Goal: Task Accomplishment & Management: Complete application form

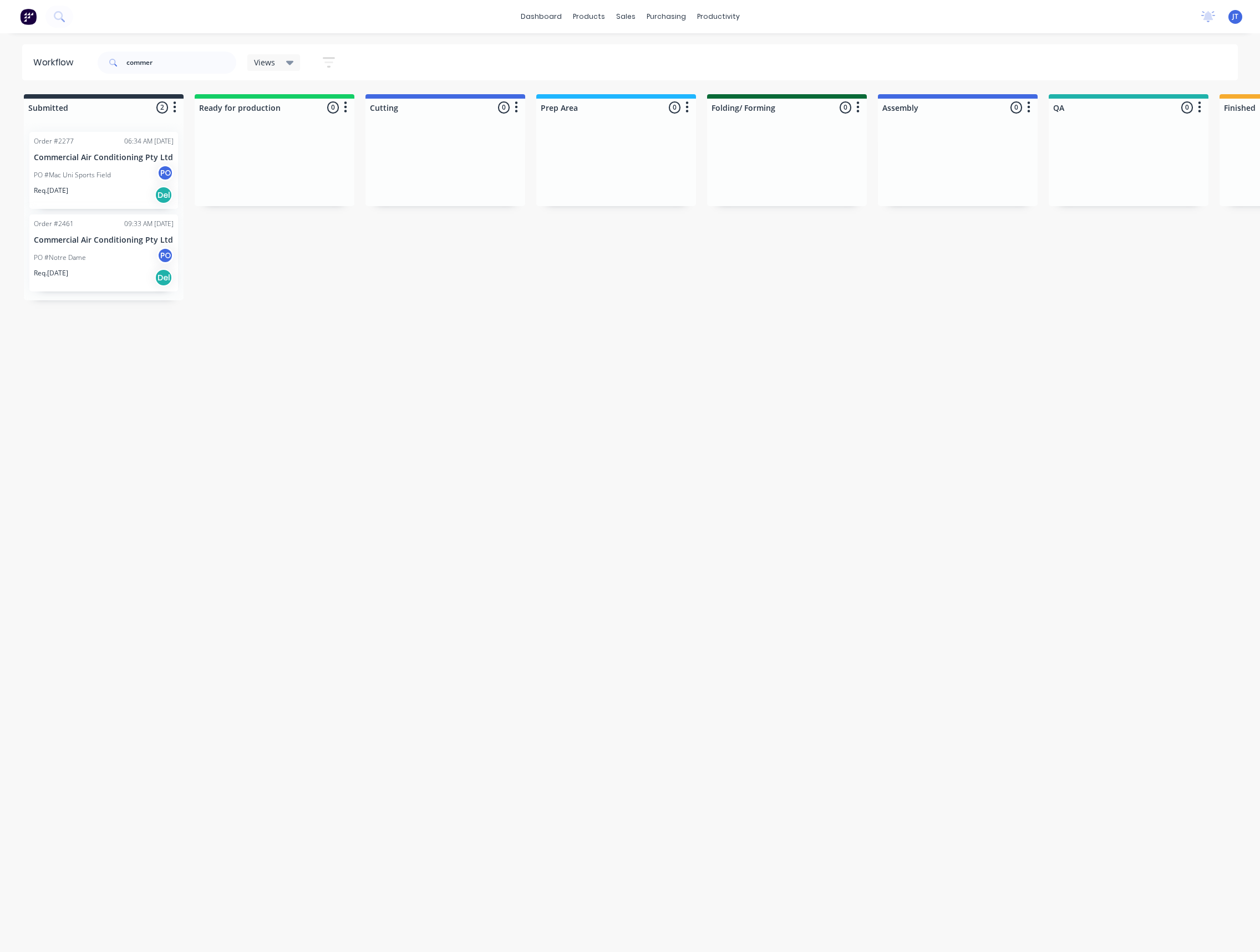
scroll to position [0, 910]
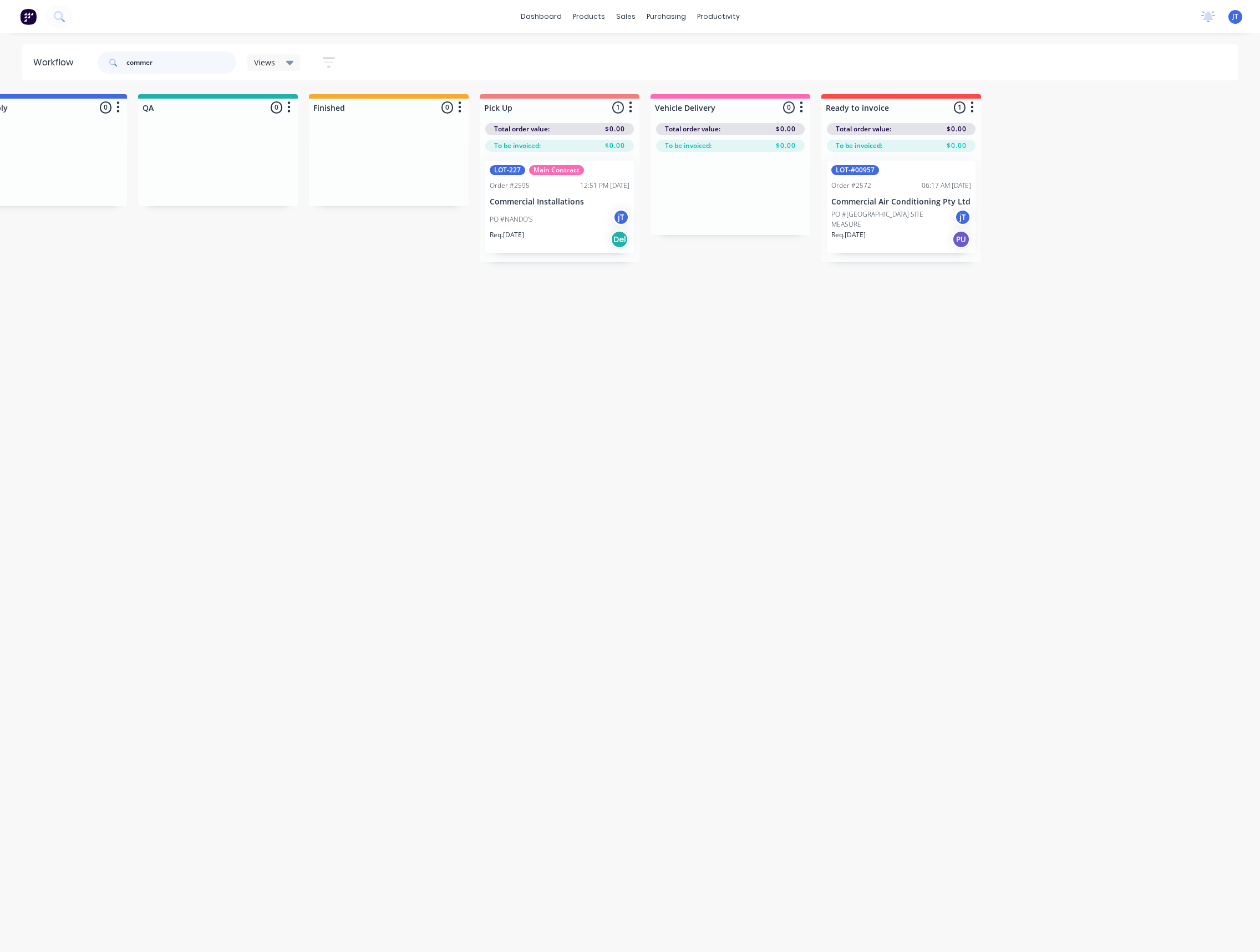
drag, startPoint x: 178, startPoint y: 60, endPoint x: 121, endPoint y: 65, distance: 57.2
click at [121, 65] on div "commer" at bounding box center [167, 62] width 138 height 22
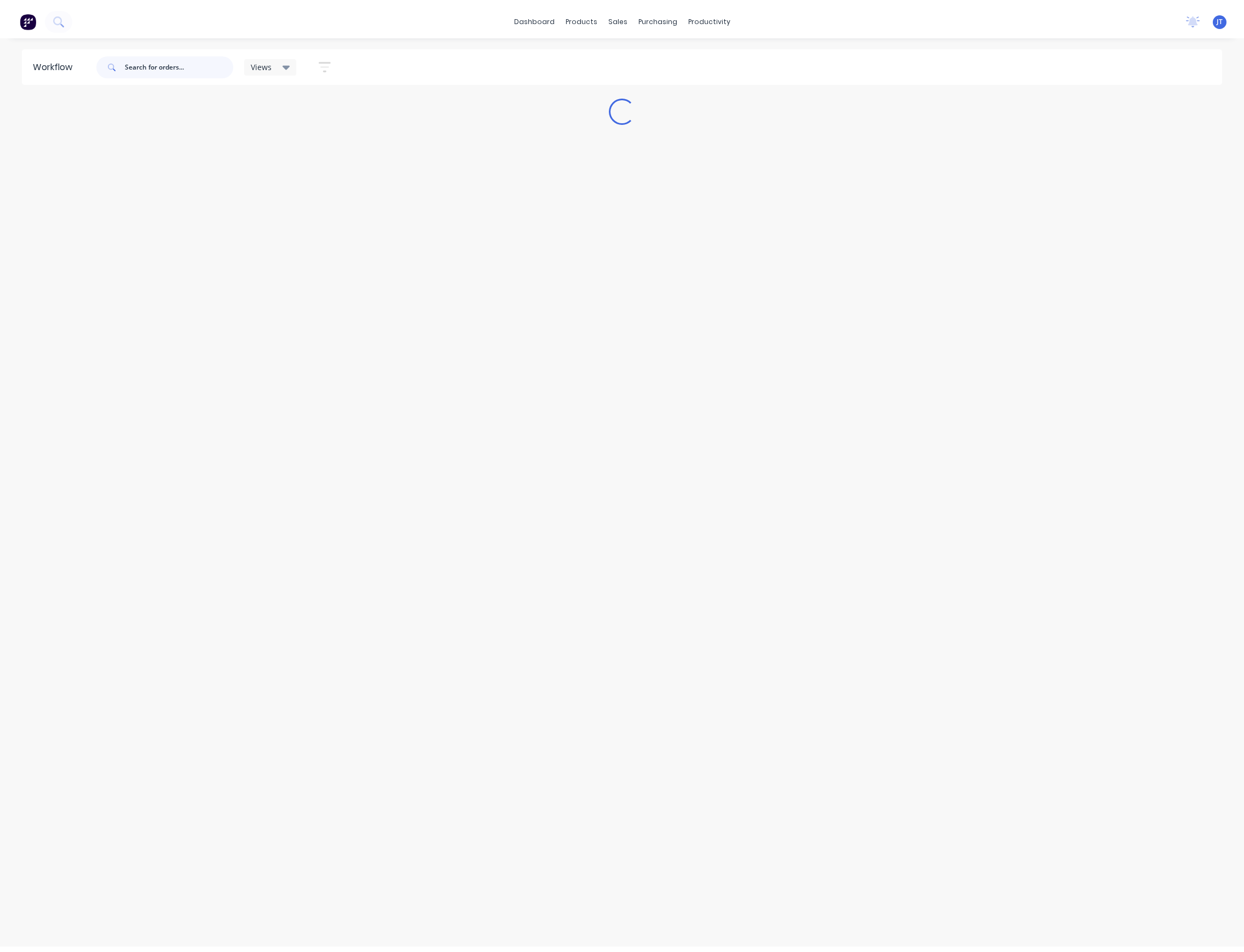
scroll to position [0, 0]
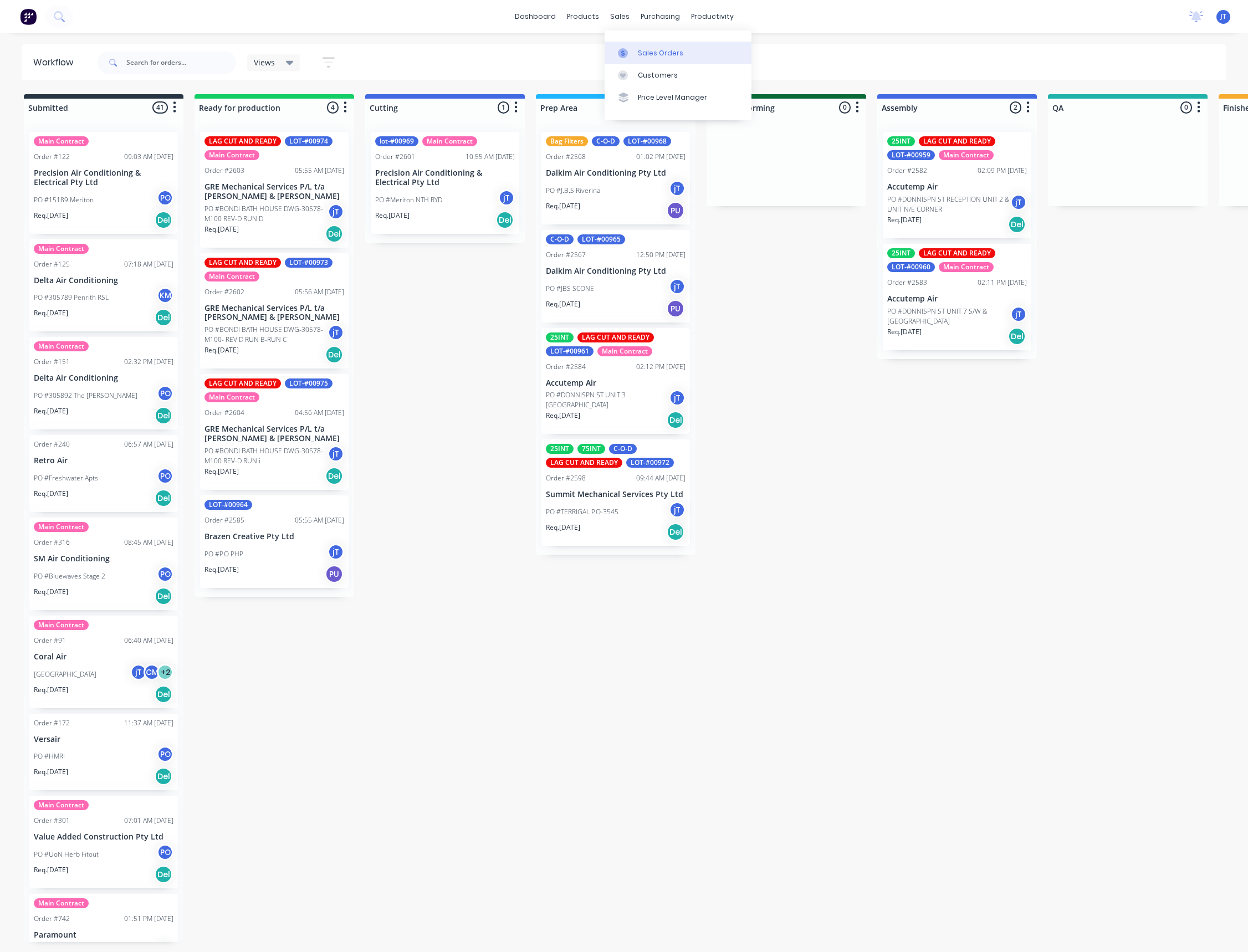
click at [648, 49] on div "Sales Orders" at bounding box center [660, 53] width 45 height 10
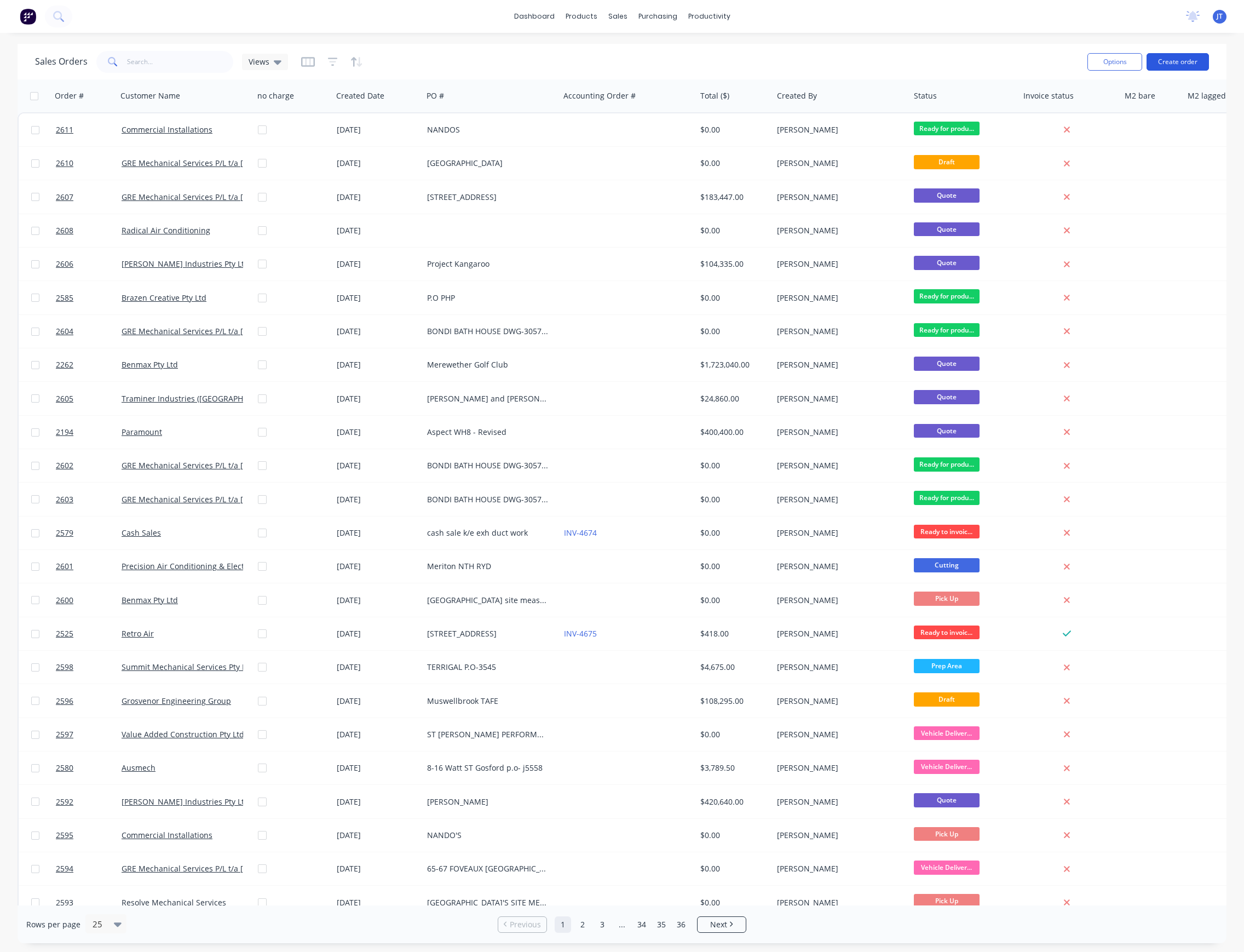
click at [1176, 64] on button "Create order" at bounding box center [1177, 61] width 62 height 17
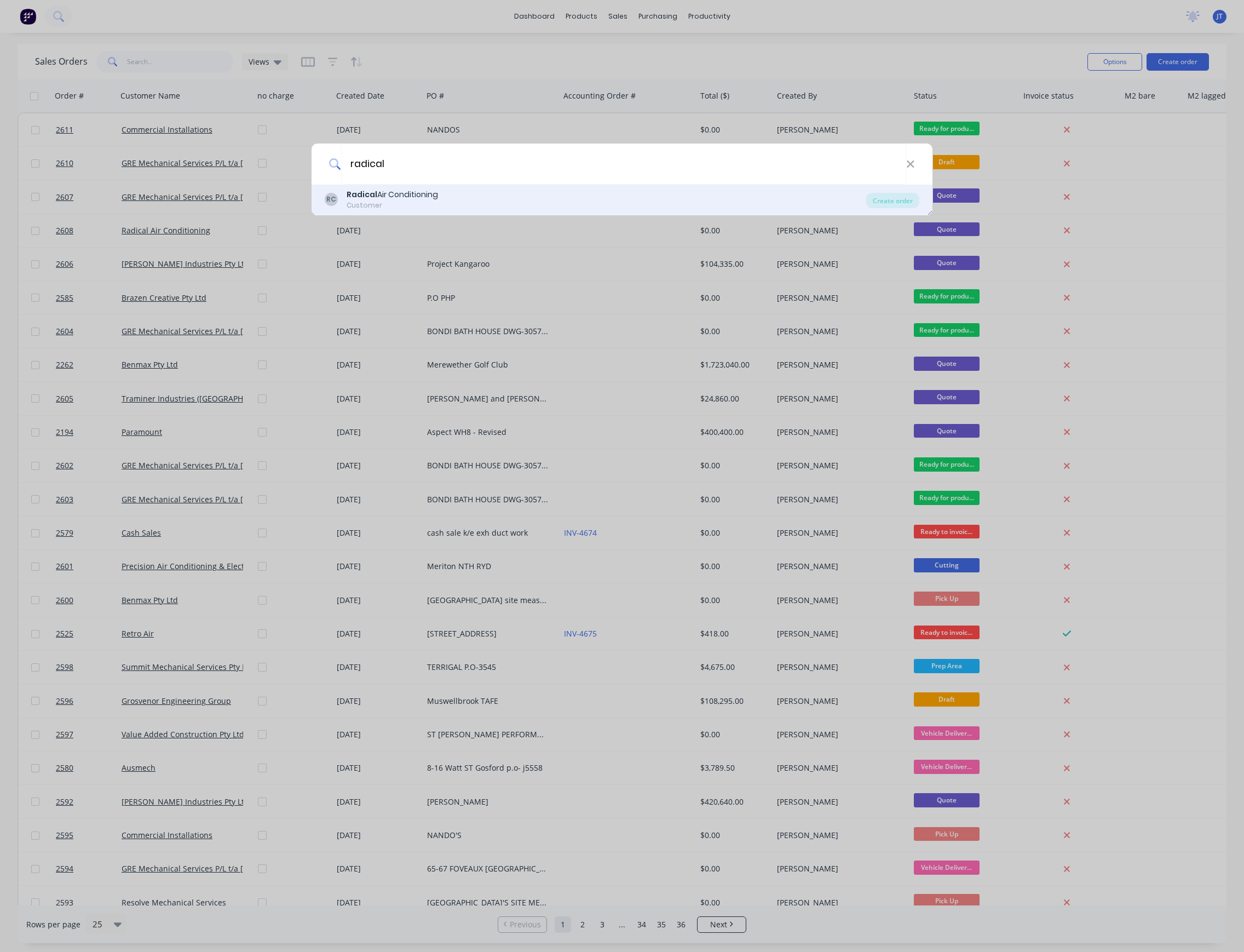
type input "radical"
click at [437, 200] on div "Customer" at bounding box center [392, 205] width 91 height 10
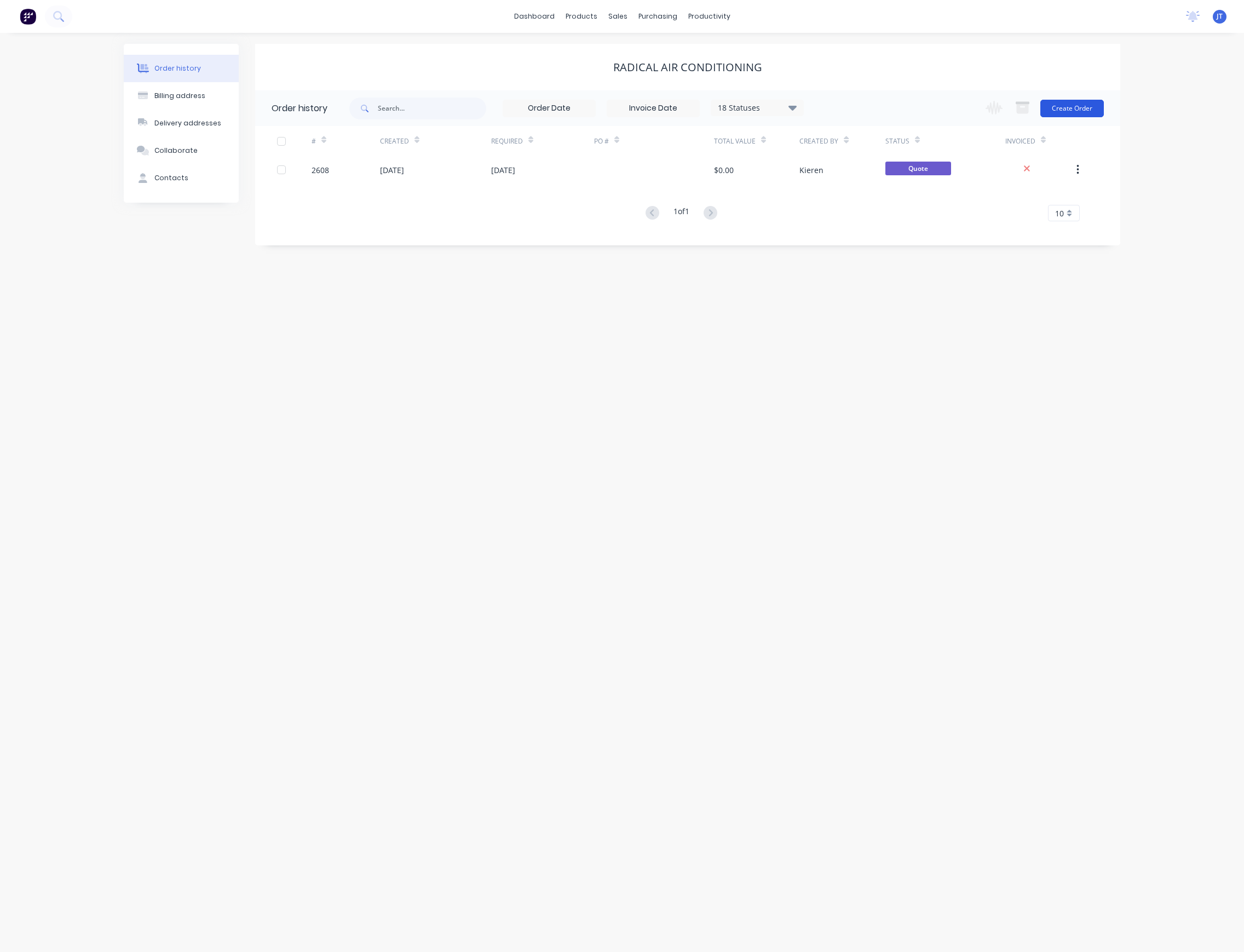
click at [1082, 109] on button "Create Order" at bounding box center [1072, 108] width 64 height 17
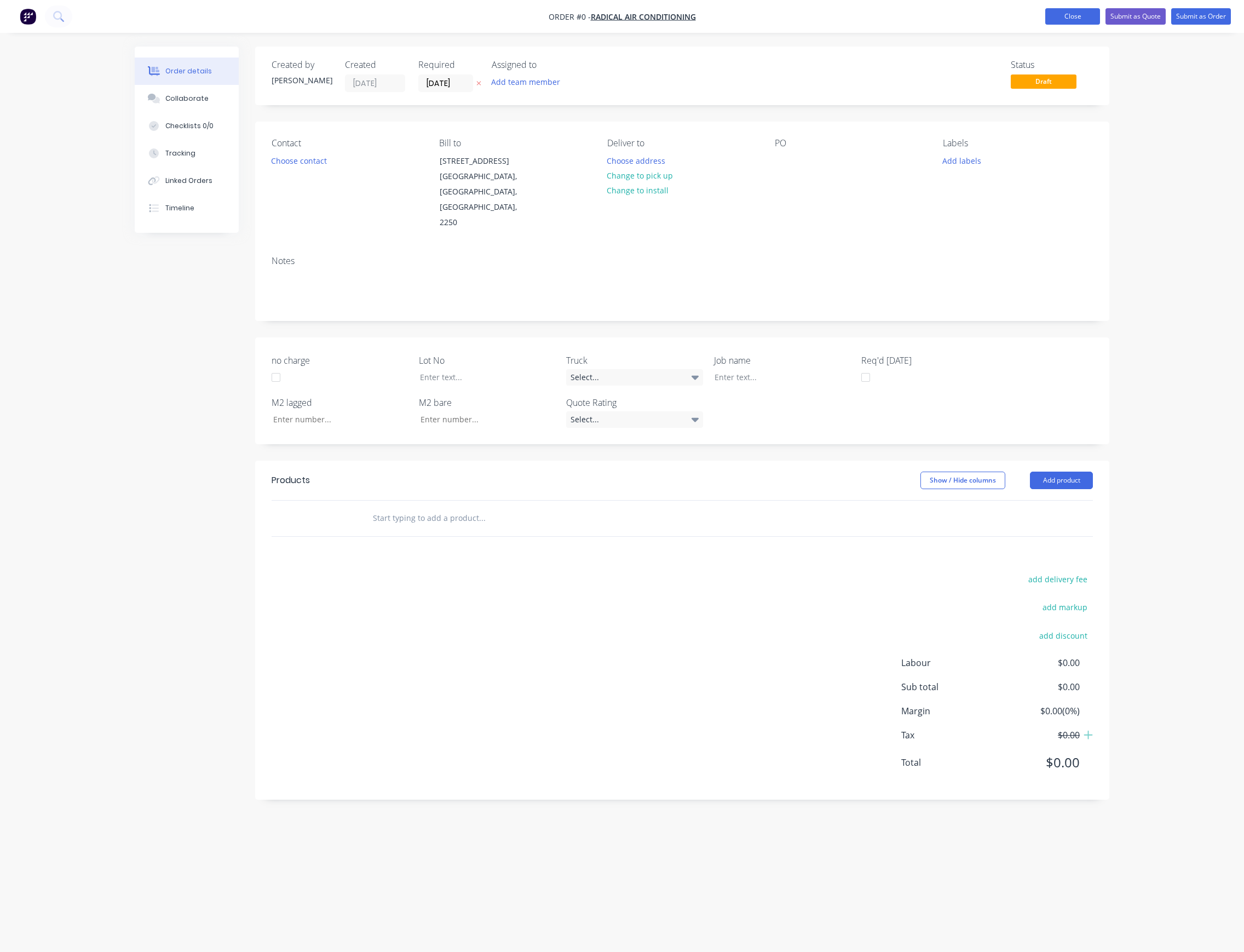
click at [1083, 20] on button "Close" at bounding box center [1072, 17] width 55 height 17
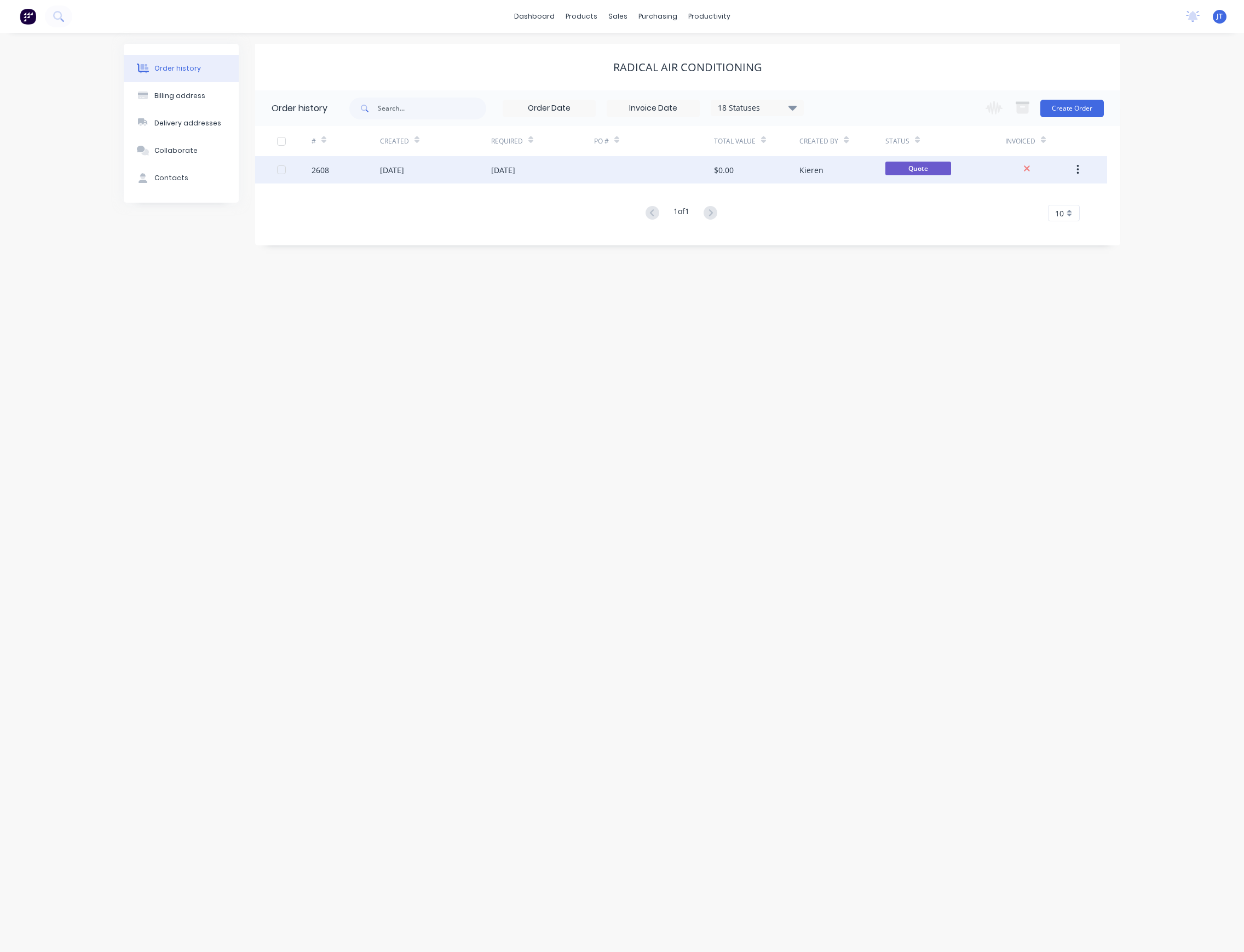
click at [543, 172] on div "[DATE]" at bounding box center [543, 170] width 103 height 27
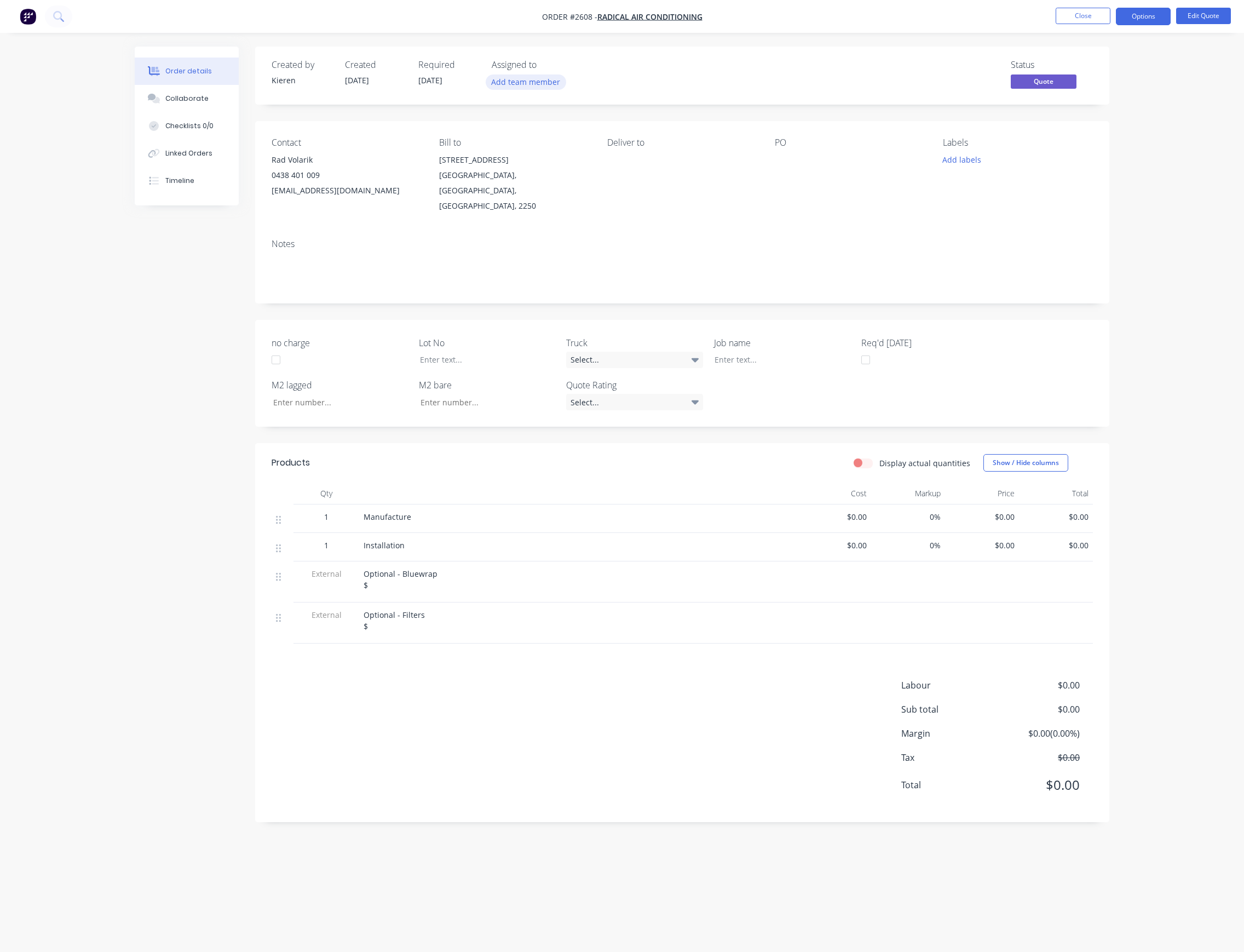
click at [514, 87] on button "Add team member" at bounding box center [526, 81] width 80 height 14
click at [557, 147] on div "[PERSON_NAME] (You)" at bounding box center [580, 142] width 109 height 11
drag, startPoint x: 605, startPoint y: 197, endPoint x: 606, endPoint y: 191, distance: 6.1
click at [606, 197] on div "[PERSON_NAME]" at bounding box center [580, 197] width 109 height 11
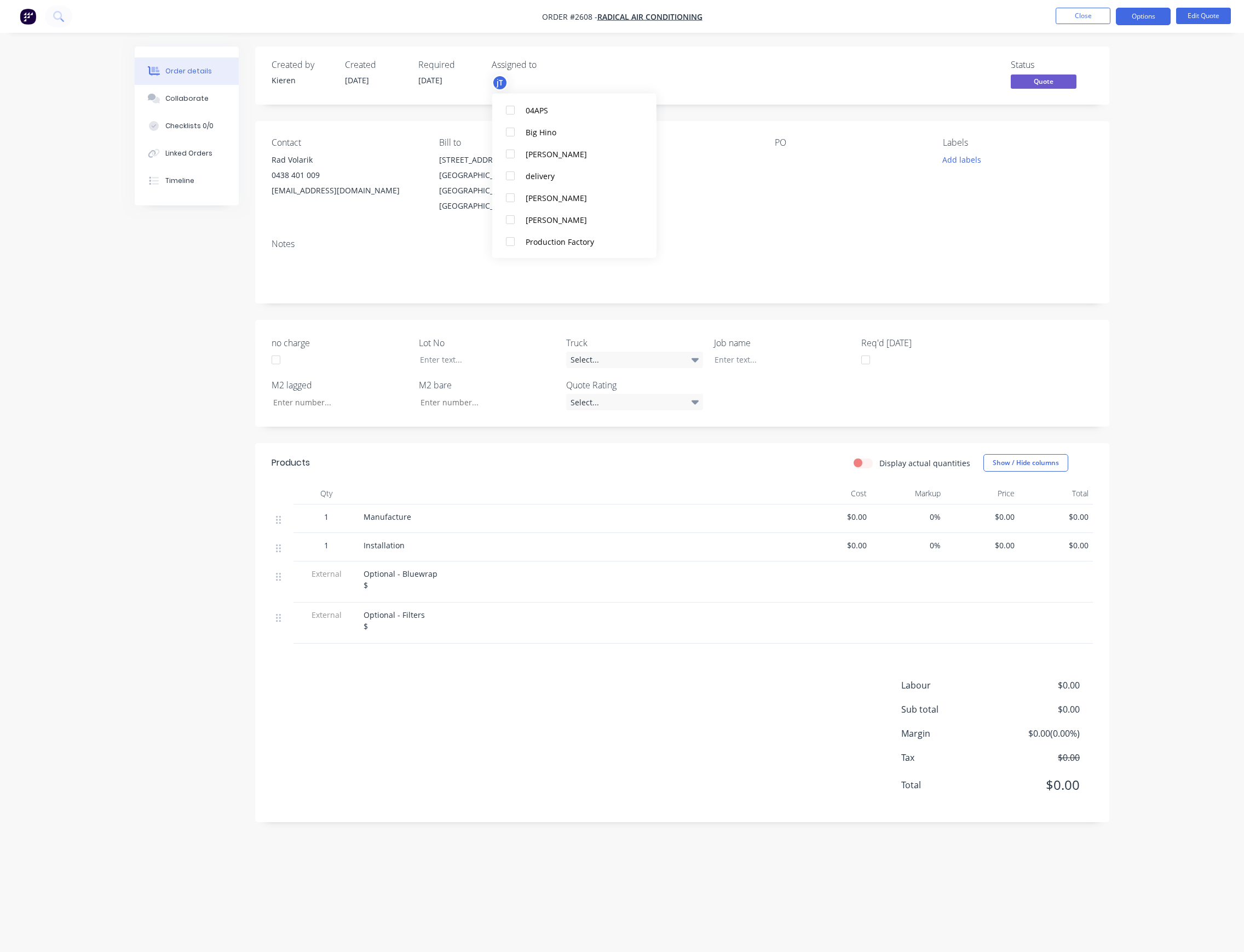
scroll to position [0, 0]
click at [439, 81] on span "[DATE]" at bounding box center [430, 80] width 24 height 11
click at [442, 75] on span "[DATE]" at bounding box center [430, 80] width 24 height 11
click at [457, 62] on div "Required" at bounding box center [448, 65] width 60 height 11
click at [452, 66] on div "Required" at bounding box center [448, 65] width 60 height 11
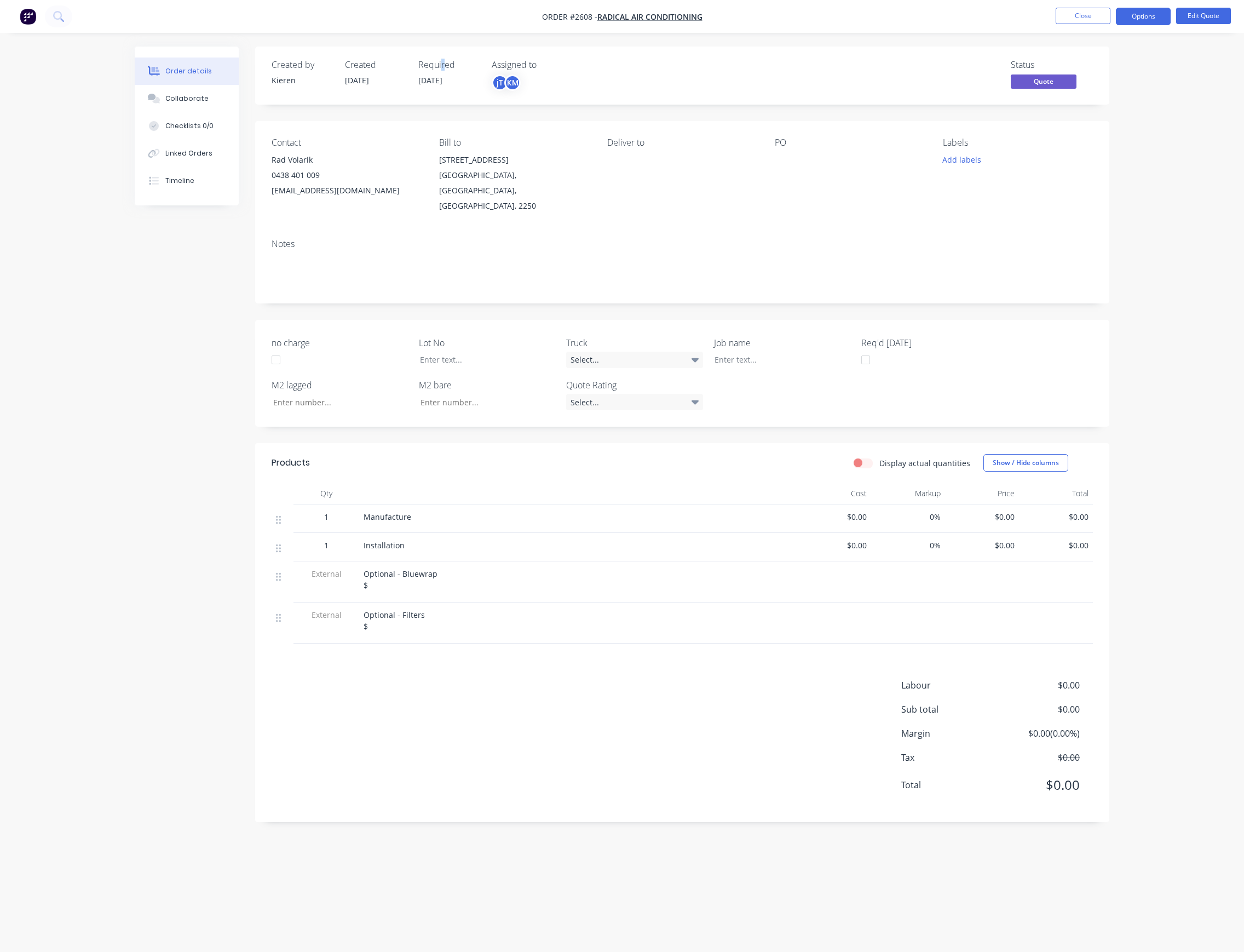
drag, startPoint x: 443, startPoint y: 69, endPoint x: 434, endPoint y: 73, distance: 9.8
click at [441, 70] on div "Required" at bounding box center [448, 65] width 60 height 11
drag, startPoint x: 431, startPoint y: 75, endPoint x: 428, endPoint y: 80, distance: 5.8
click at [430, 77] on span "[DATE]" at bounding box center [430, 80] width 24 height 11
click at [418, 87] on div "Required [DATE]" at bounding box center [448, 76] width 60 height 32
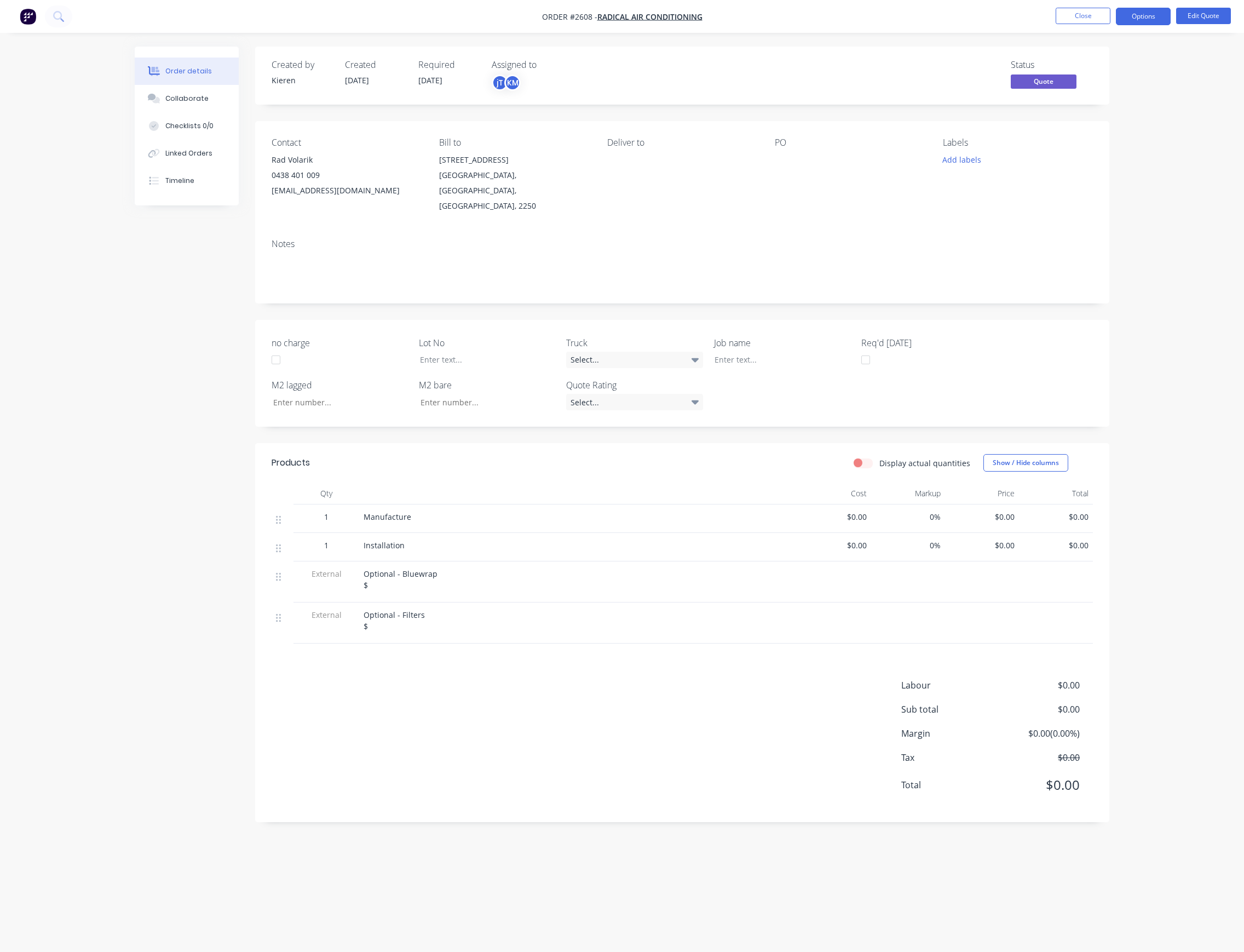
click at [425, 84] on span "[DATE]" at bounding box center [430, 80] width 24 height 11
drag, startPoint x: 437, startPoint y: 81, endPoint x: 452, endPoint y: 88, distance: 16.6
click at [441, 82] on span "[DATE]" at bounding box center [430, 80] width 24 height 11
click at [510, 84] on div "KM" at bounding box center [512, 83] width 17 height 17
click at [537, 144] on div "[PERSON_NAME] (You)" at bounding box center [580, 142] width 109 height 11
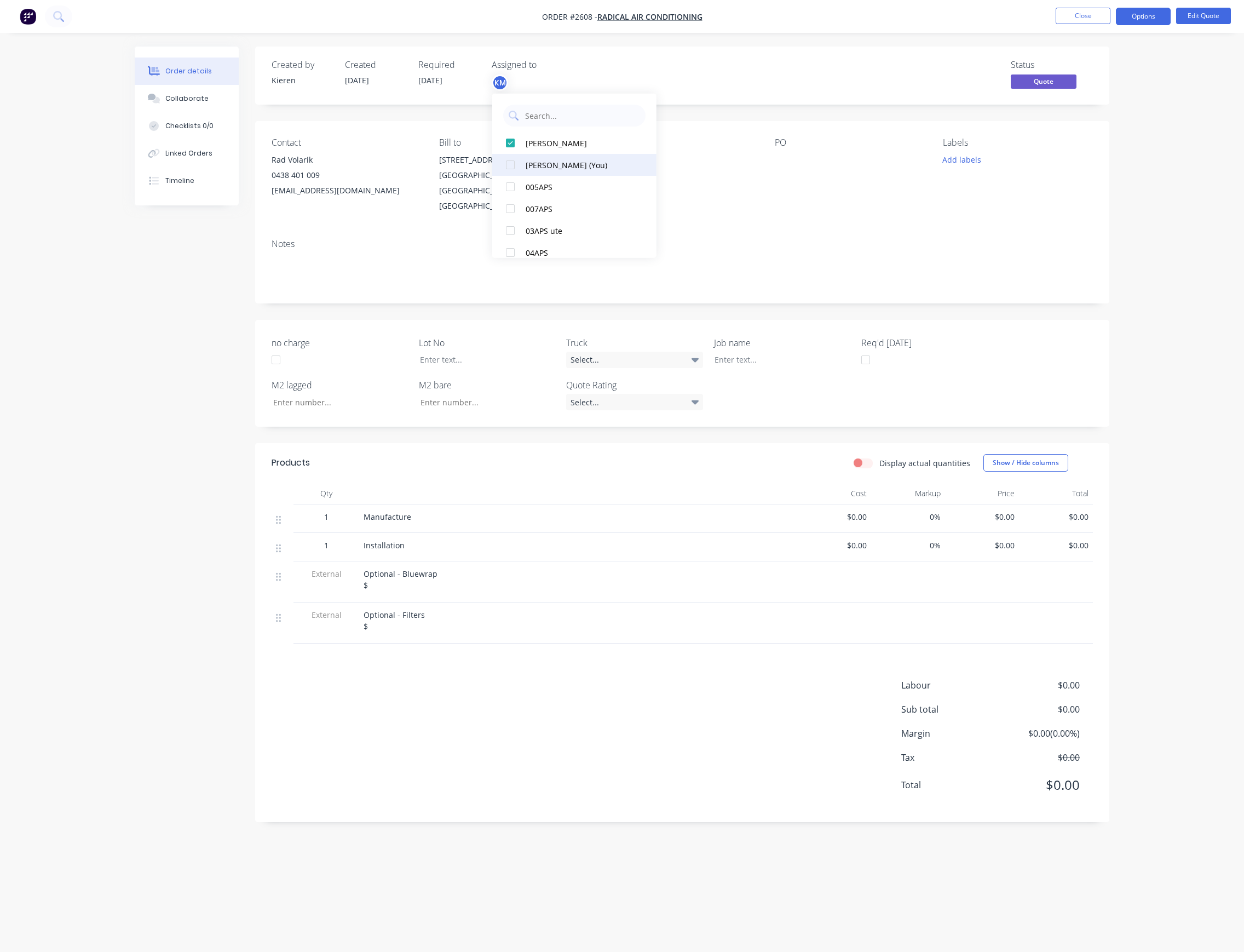
click at [546, 165] on div "[PERSON_NAME] (You)" at bounding box center [580, 164] width 109 height 11
click at [1066, 84] on span "Quote" at bounding box center [1044, 81] width 66 height 14
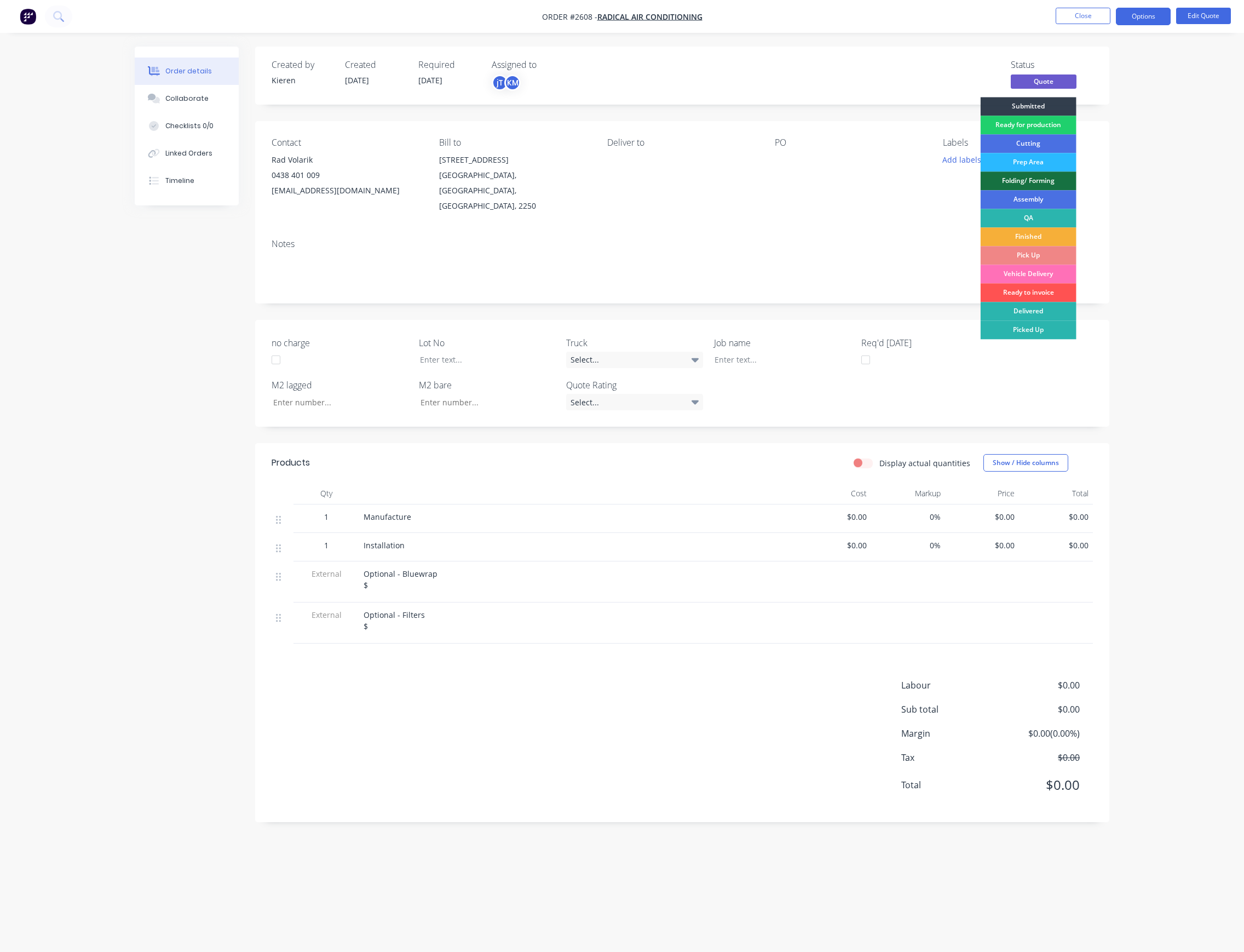
click at [732, 162] on div "Deliver to" at bounding box center [682, 175] width 150 height 76
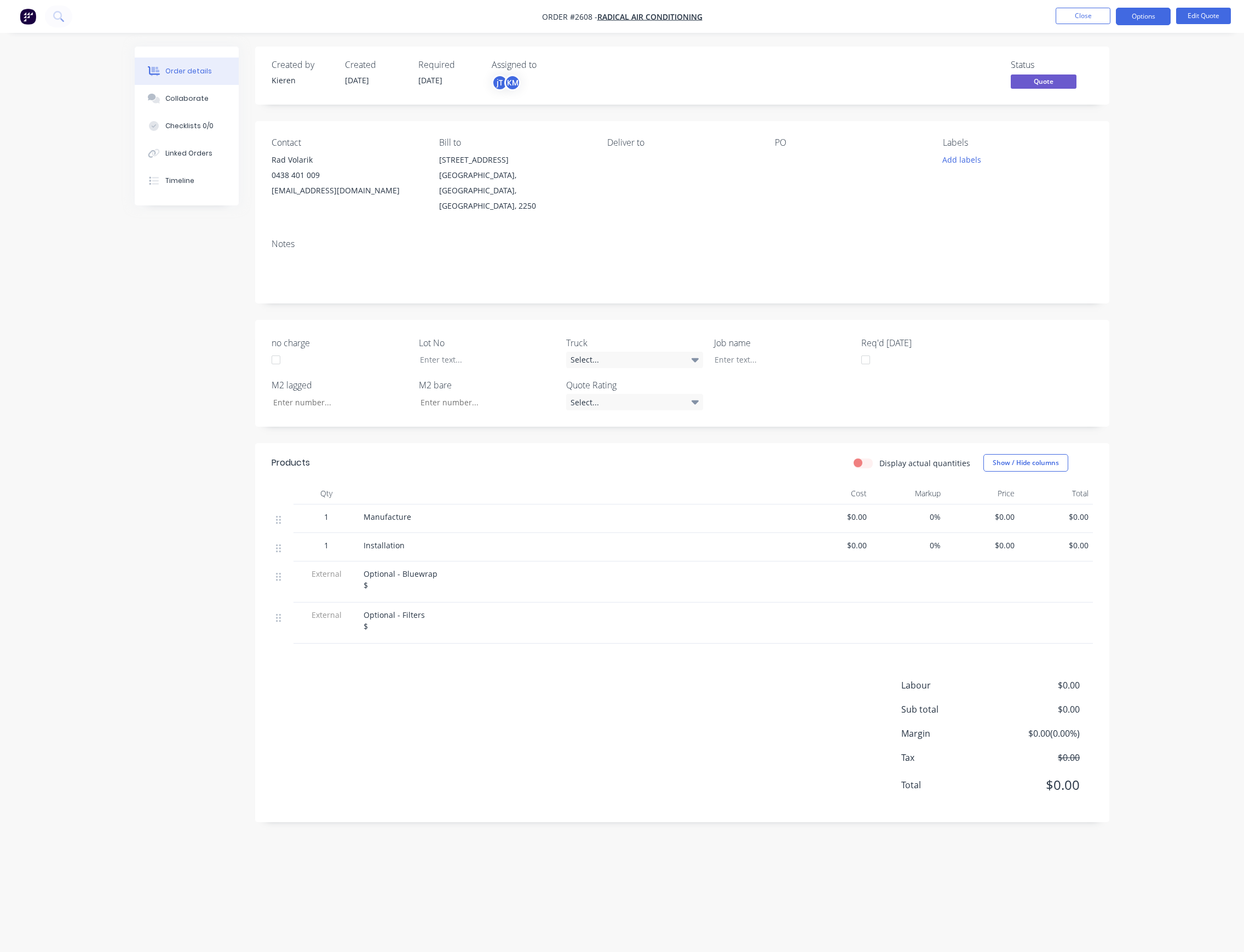
click at [783, 160] on div at bounding box center [843, 160] width 137 height 15
click at [780, 152] on div "PO" at bounding box center [850, 175] width 150 height 76
click at [1217, 17] on button "Edit Quote" at bounding box center [1203, 16] width 55 height 17
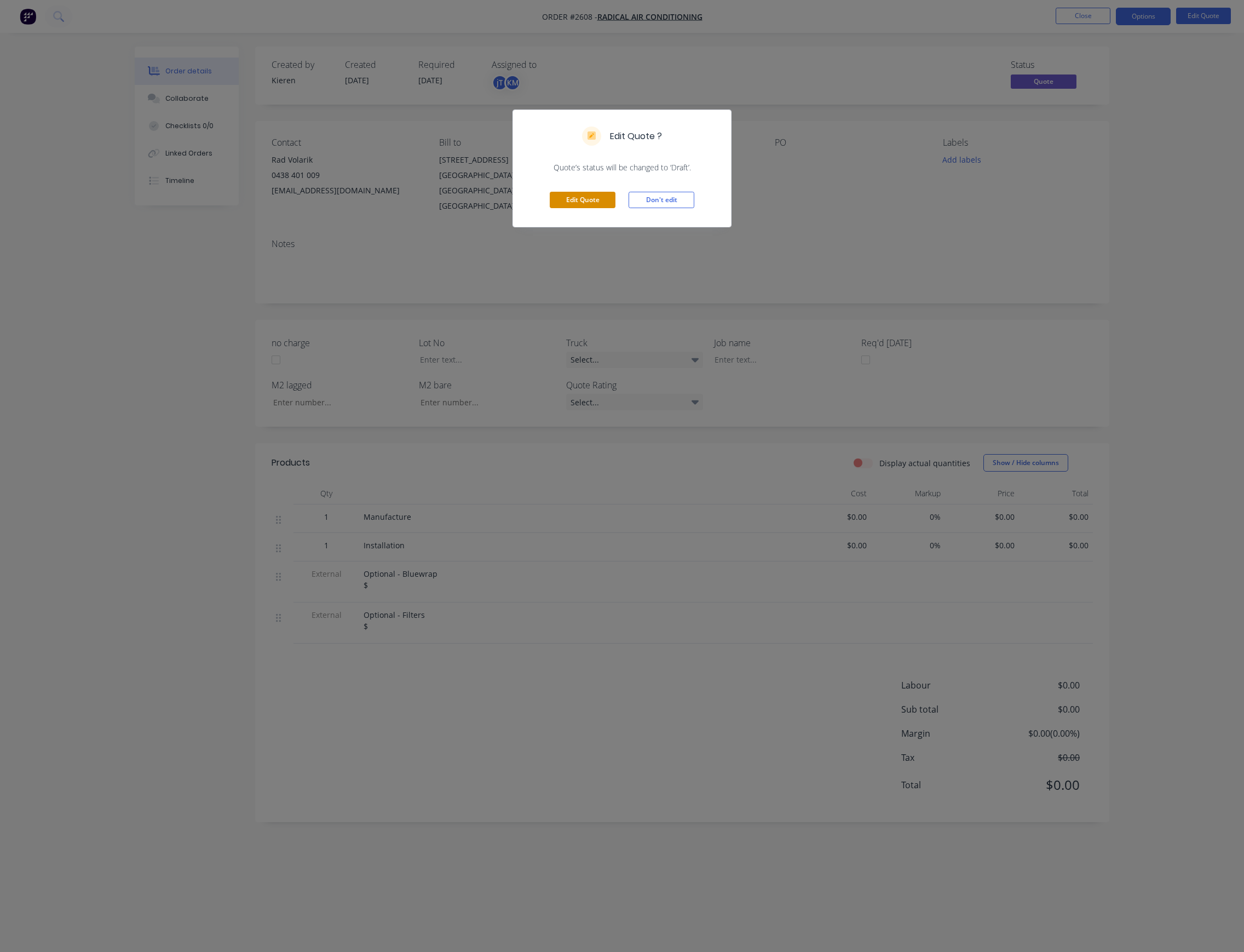
click at [598, 200] on button "Edit Quote" at bounding box center [582, 200] width 66 height 17
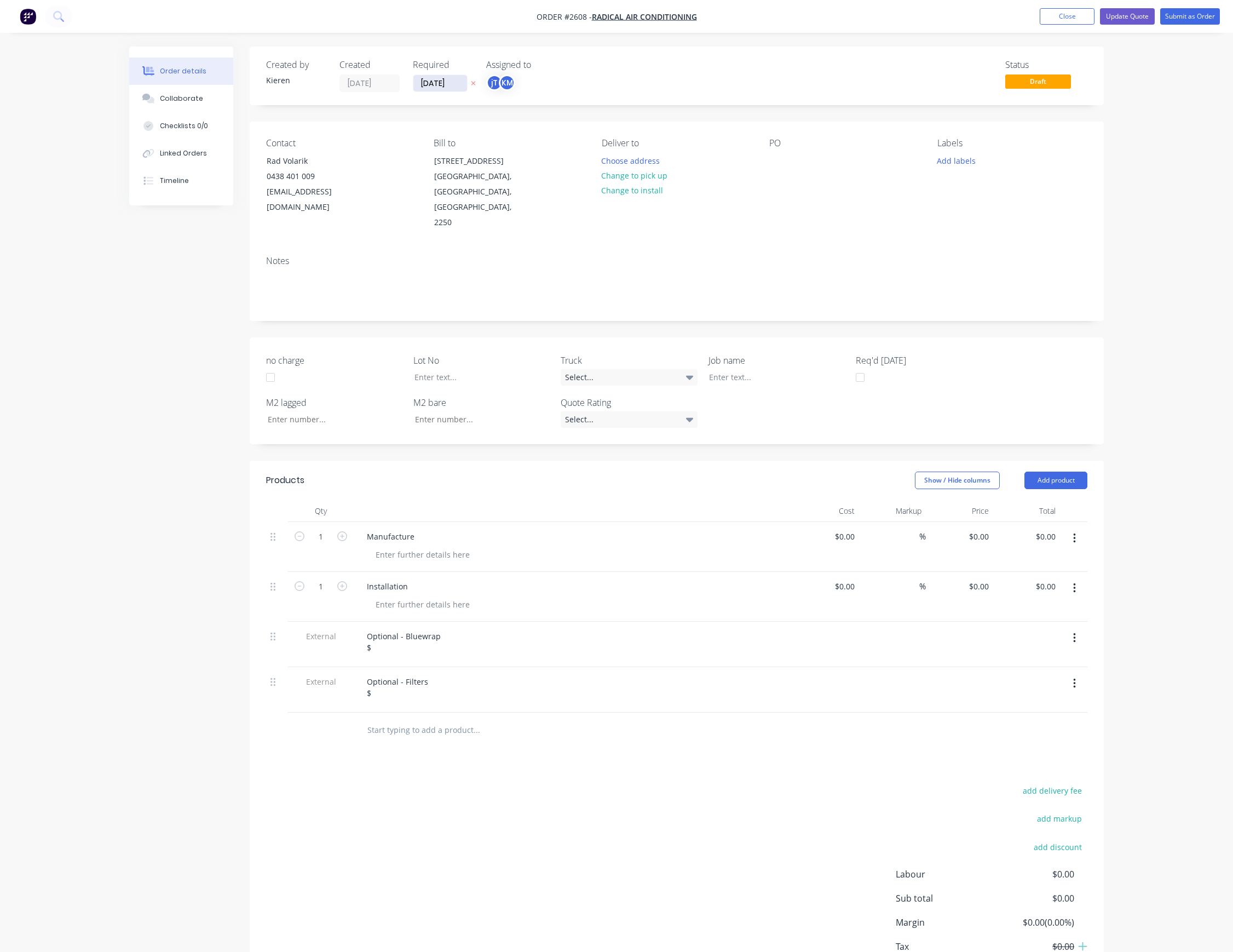
click at [421, 84] on input "[DATE]" at bounding box center [440, 84] width 54 height 17
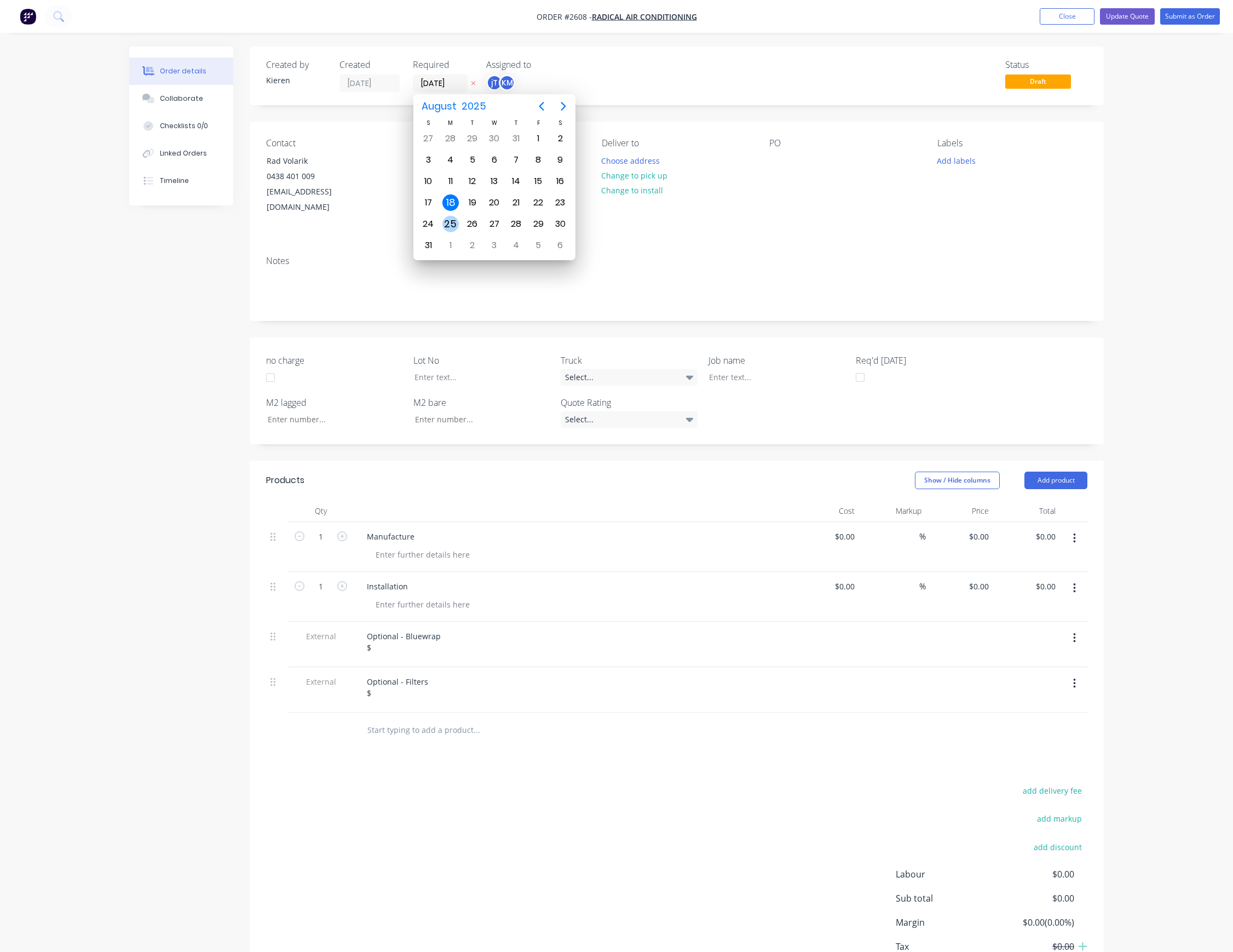
click at [449, 222] on div "25" at bounding box center [451, 224] width 17 height 17
type input "[DATE]"
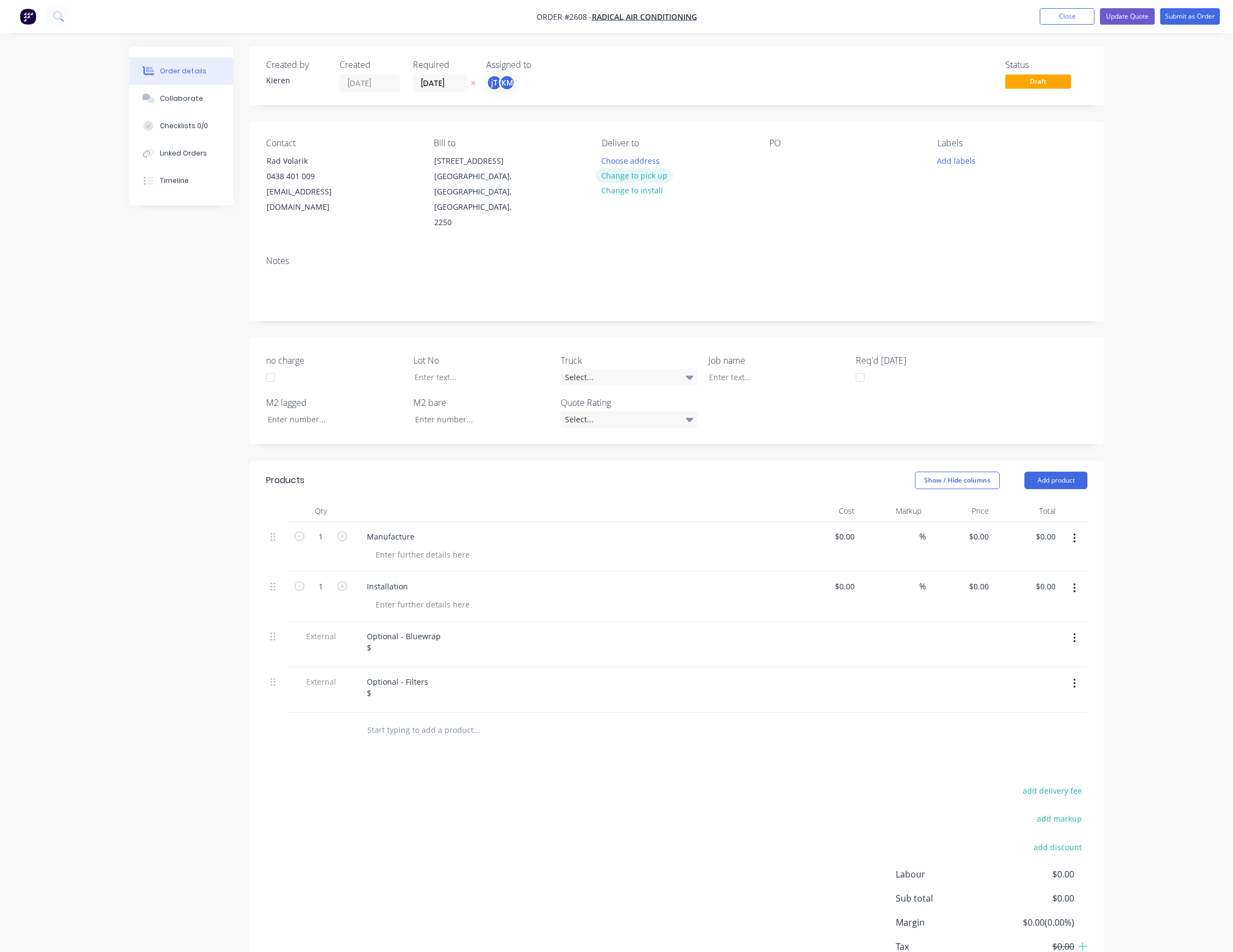
click at [662, 180] on button "Change to pick up" at bounding box center [635, 175] width 77 height 14
click at [780, 160] on div at bounding box center [777, 160] width 17 height 16
drag, startPoint x: 834, startPoint y: 160, endPoint x: 760, endPoint y: 172, distance: 75.0
click at [760, 172] on div "Contact Rad Volarik [PHONE_NUMBER] [EMAIL_ADDRESS][DOMAIN_NAME] Bill to [STREET…" at bounding box center [676, 184] width 854 height 125
click at [947, 159] on button "Add labels" at bounding box center [956, 159] width 50 height 14
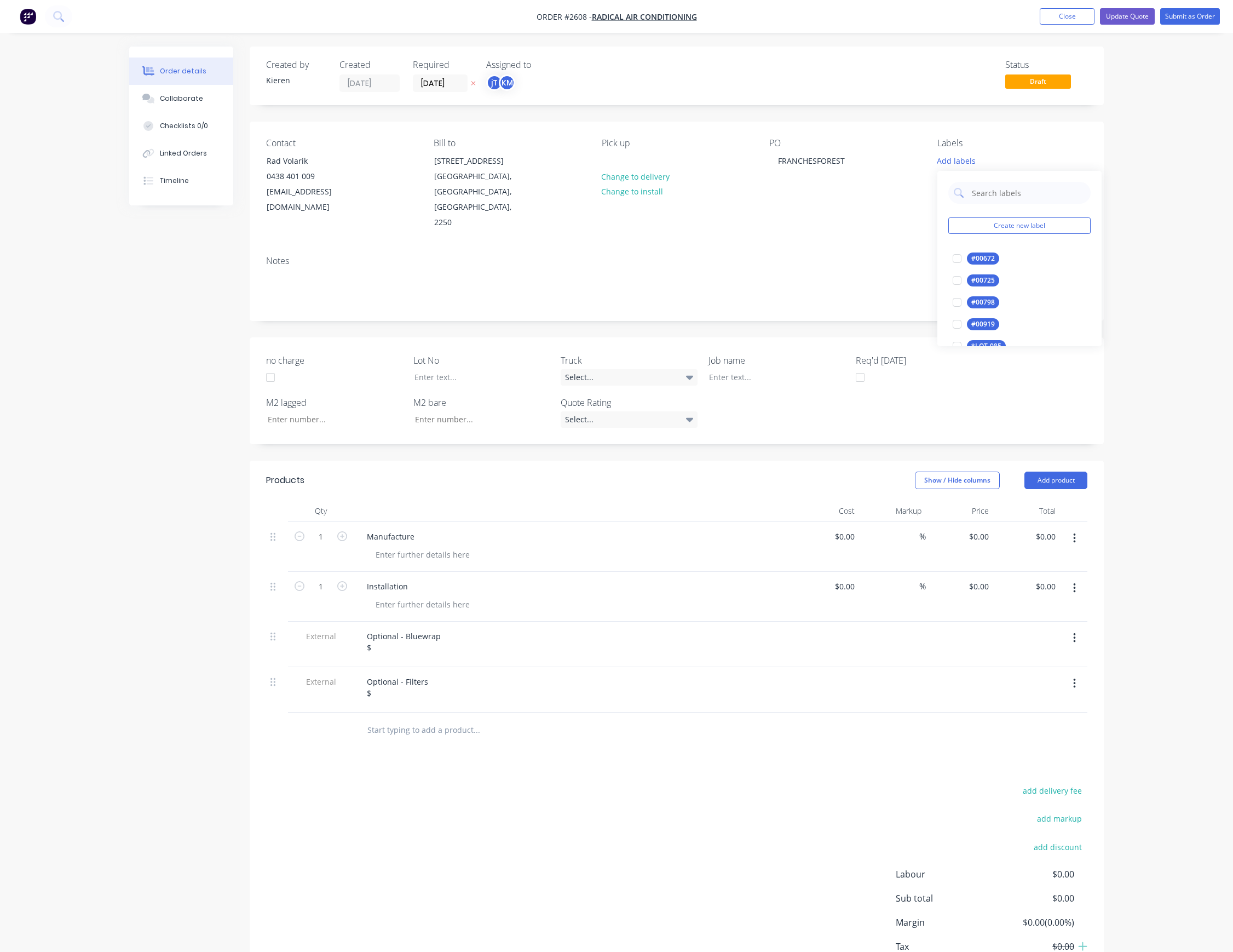
click at [995, 206] on div "Create new label #00672 edit #00725 edit #00798 edit #00919 edit *LOT-085 edit …" at bounding box center [1020, 258] width 164 height 175
click at [1007, 200] on input "text" at bounding box center [1028, 192] width 115 height 22
click at [980, 279] on div "C-O-D" at bounding box center [981, 280] width 27 height 12
drag, startPoint x: 992, startPoint y: 198, endPoint x: 967, endPoint y: 203, distance: 25.5
click at [967, 203] on div "C Create new label C-O-D edit 2 pieces on a pallet edit C-O-D ORDER edit CAGE 1…" at bounding box center [1020, 254] width 164 height 175
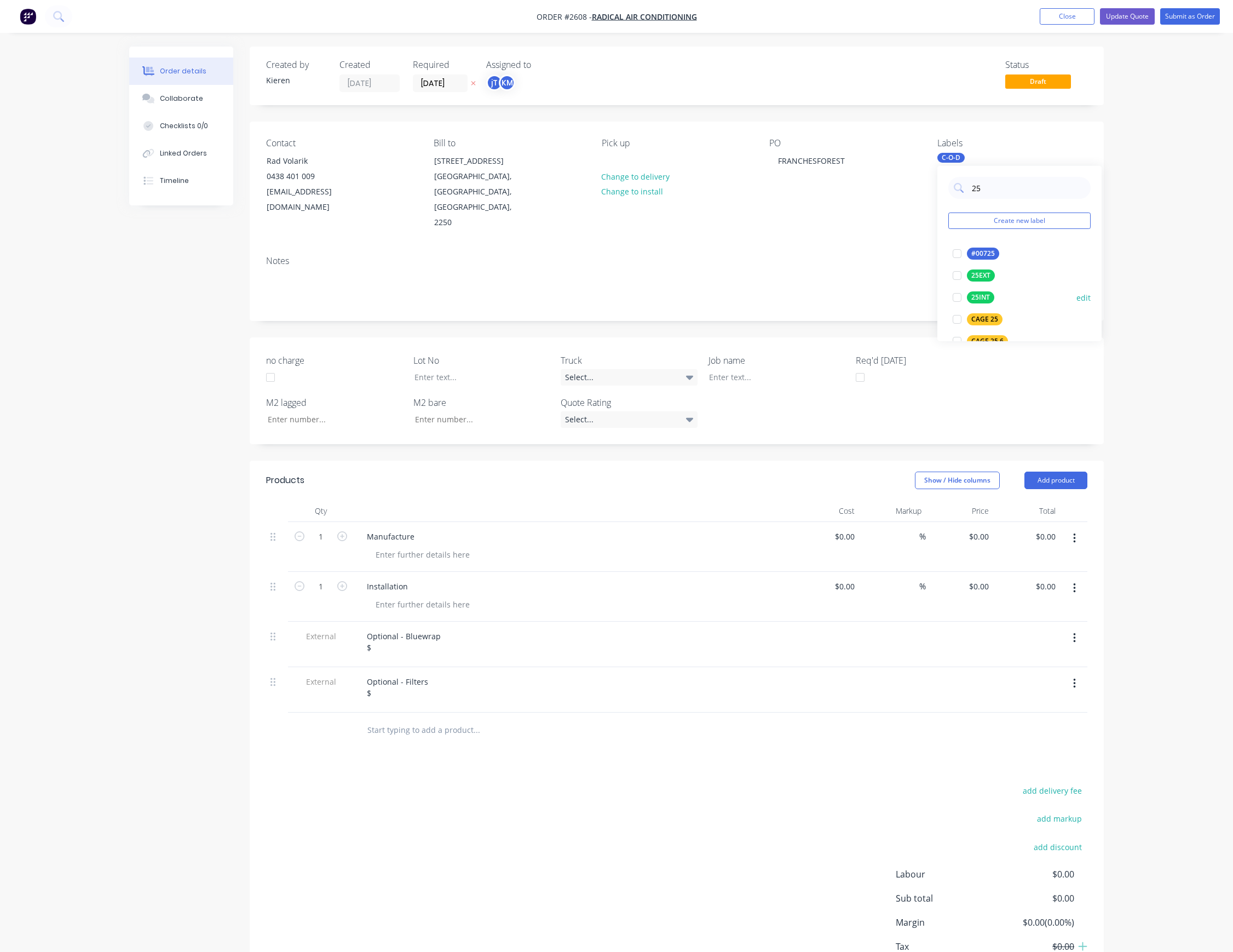
click at [984, 301] on div "25INT" at bounding box center [981, 298] width 27 height 12
drag, startPoint x: 985, startPoint y: 181, endPoint x: 974, endPoint y: 183, distance: 11.2
click at [974, 183] on input "25" at bounding box center [1028, 188] width 115 height 22
type input "10"
click at [979, 270] on div "10mm BI" at bounding box center [985, 276] width 36 height 12
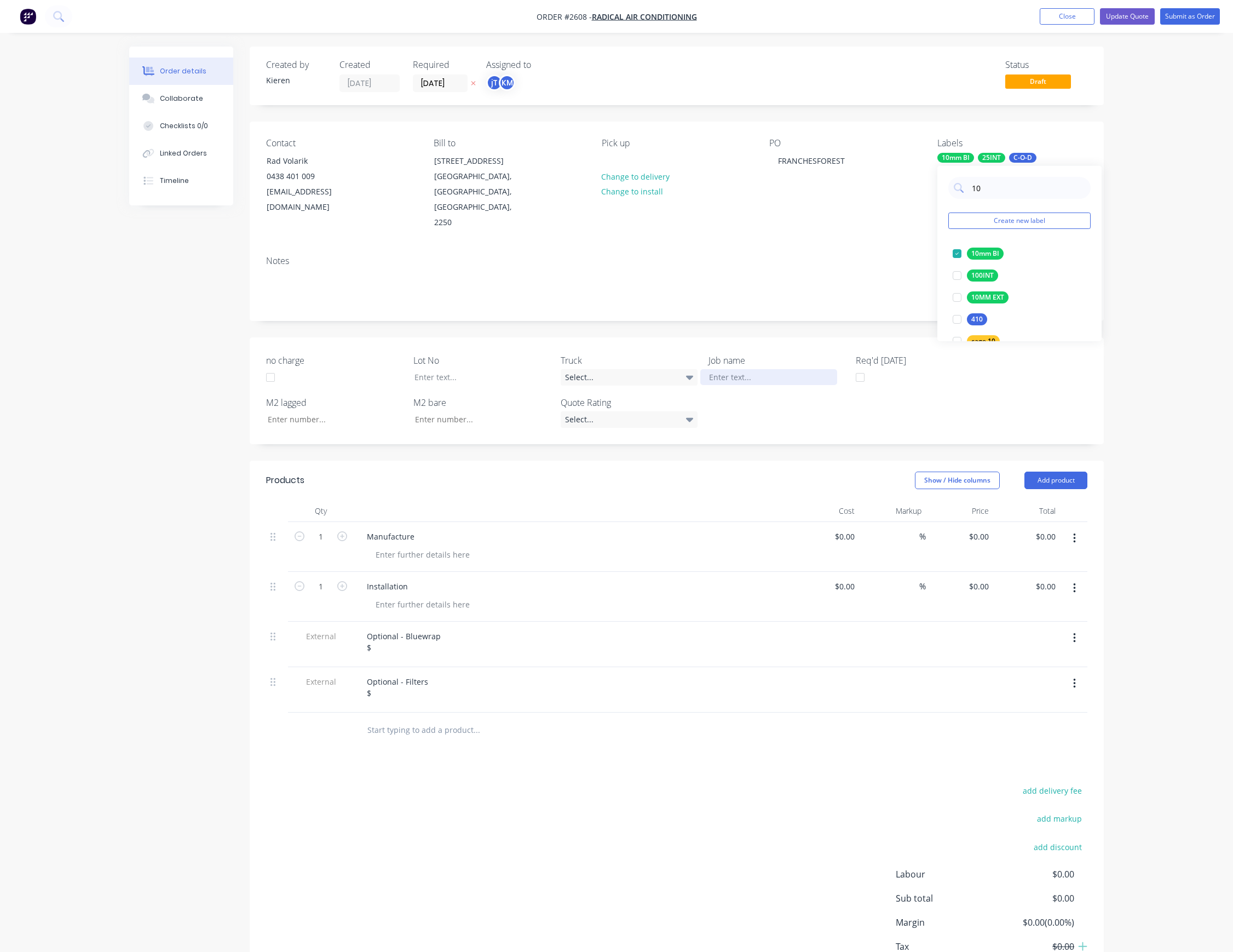
click at [734, 369] on div at bounding box center [769, 377] width 137 height 16
click at [834, 165] on div "FRANCHESFOREST" at bounding box center [811, 160] width 84 height 16
drag, startPoint x: 850, startPoint y: 156, endPoint x: 779, endPoint y: 162, distance: 71.3
click at [779, 162] on div "FRANCHESFOREST" at bounding box center [811, 160] width 84 height 16
copy div "FRANCHESFOREST"
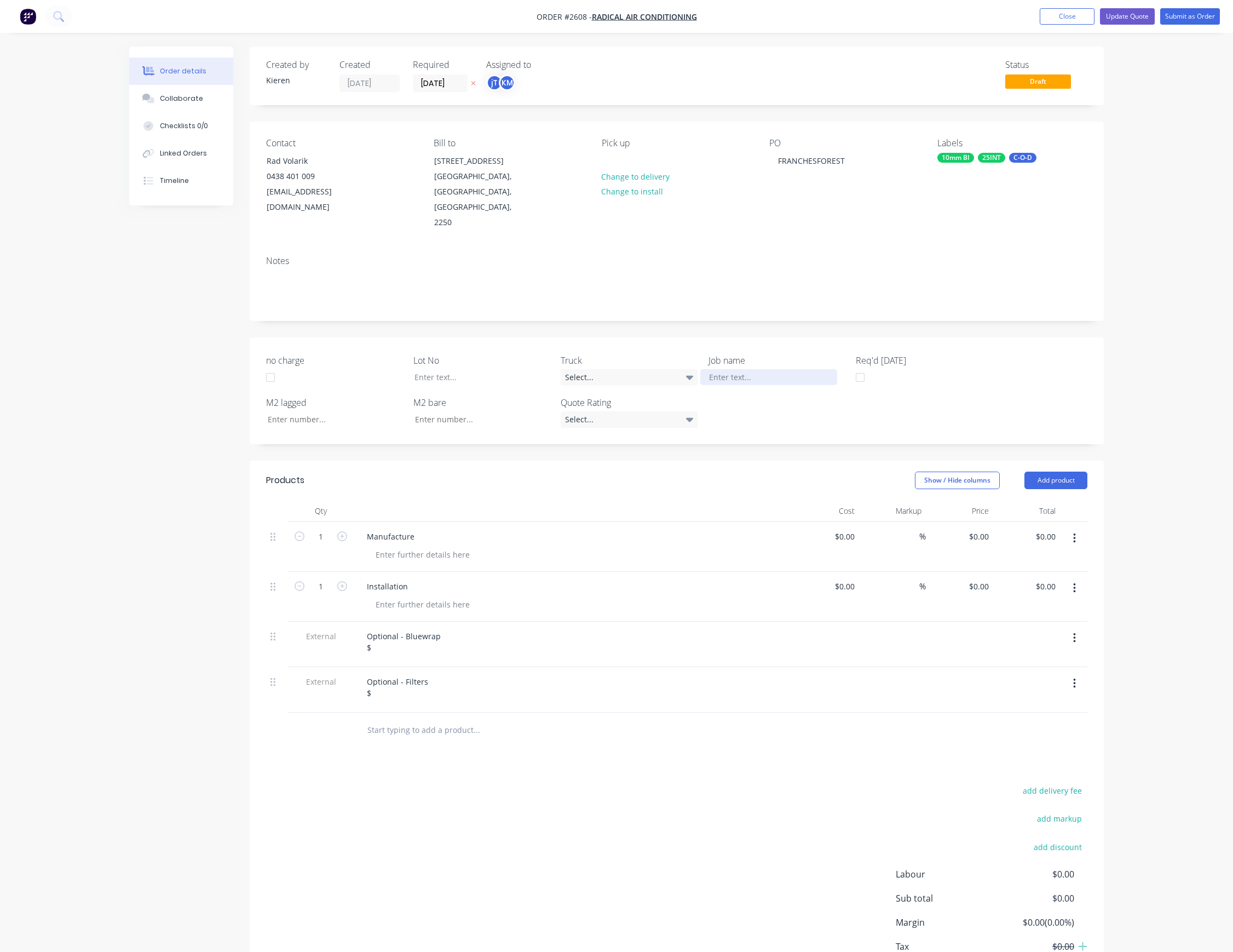
click at [777, 369] on div at bounding box center [769, 377] width 137 height 16
paste div
click at [1077, 628] on button "button" at bounding box center [1075, 638] width 26 height 20
click at [1026, 681] on div "Delete" at bounding box center [1035, 689] width 84 height 16
click at [1072, 628] on button "button" at bounding box center [1075, 638] width 26 height 20
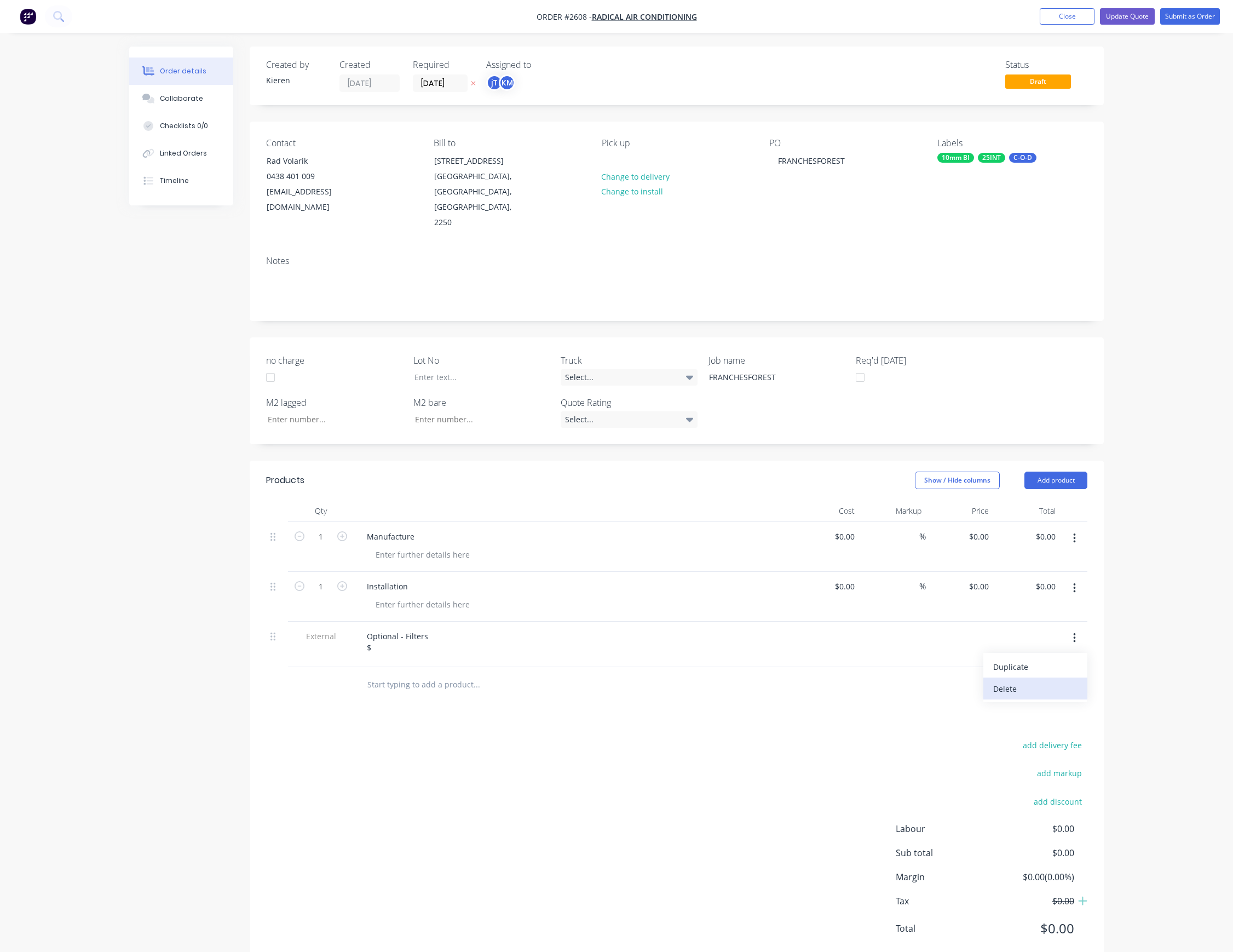
click at [1014, 681] on div "Delete" at bounding box center [1035, 689] width 84 height 16
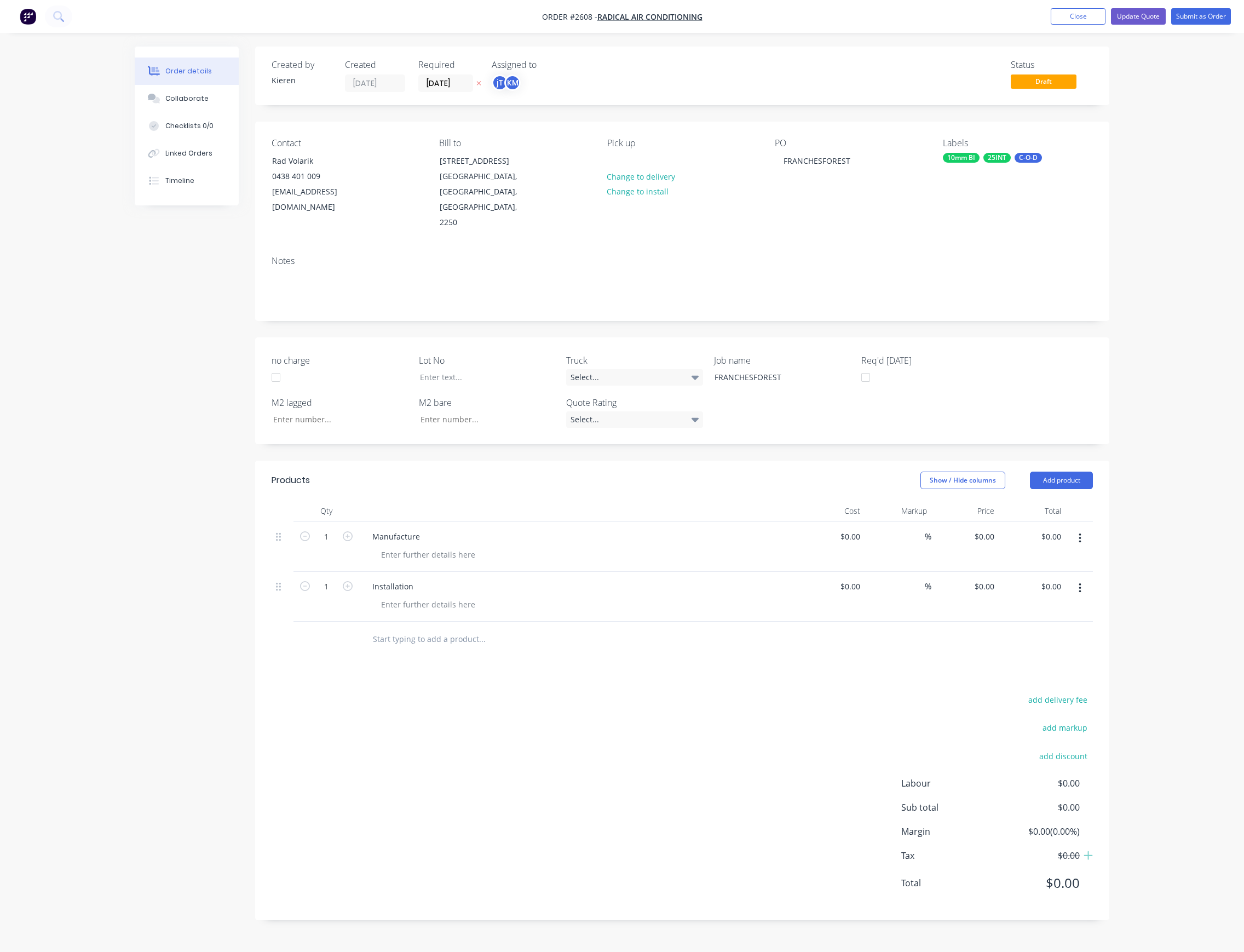
click at [1084, 578] on button "button" at bounding box center [1080, 588] width 26 height 20
click at [1004, 653] on div "Delete" at bounding box center [1041, 660] width 84 height 16
click at [977, 522] on div "0 0" at bounding box center [965, 547] width 68 height 50
type input "$855.00"
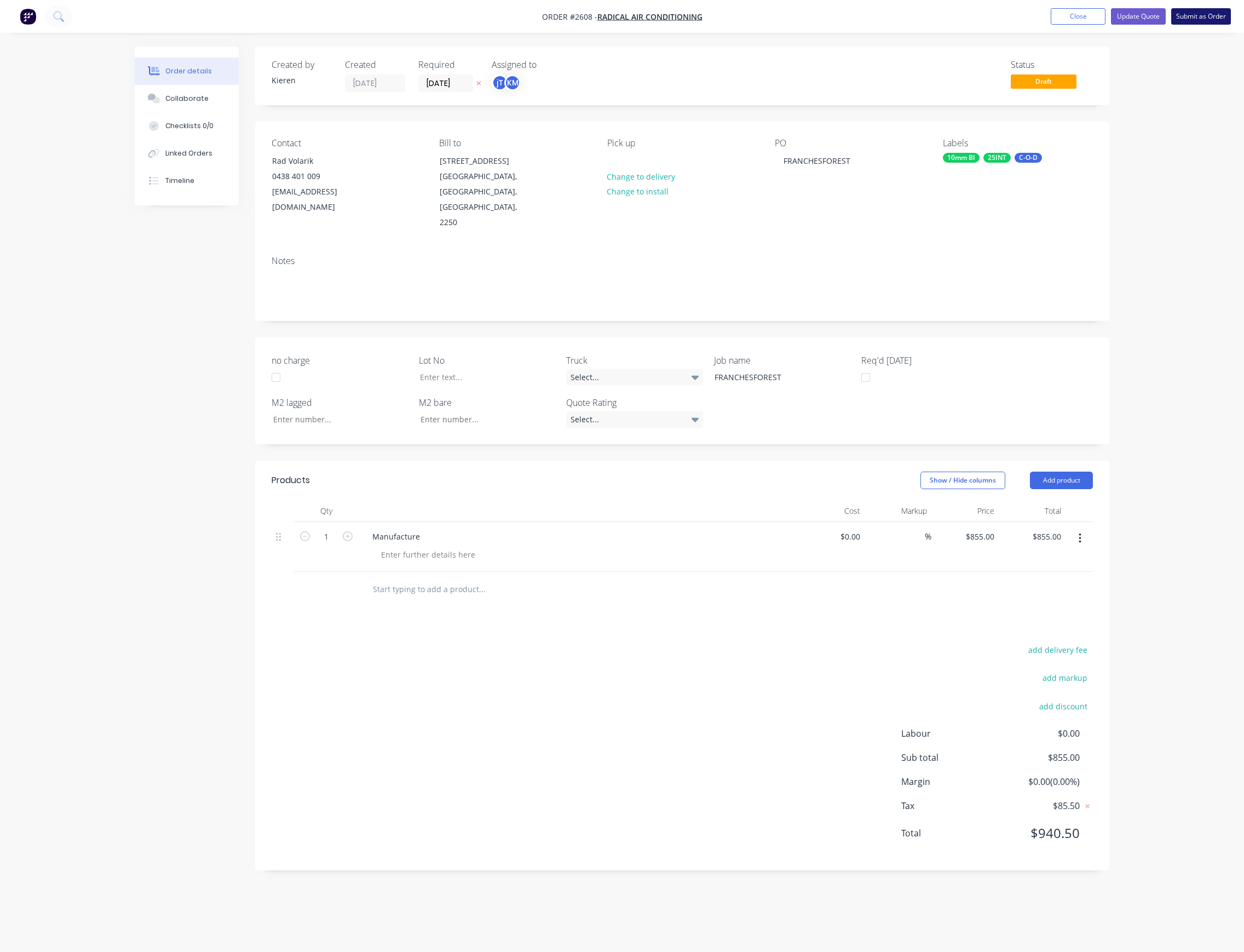
click at [1202, 17] on button "Submit as Order" at bounding box center [1201, 17] width 60 height 17
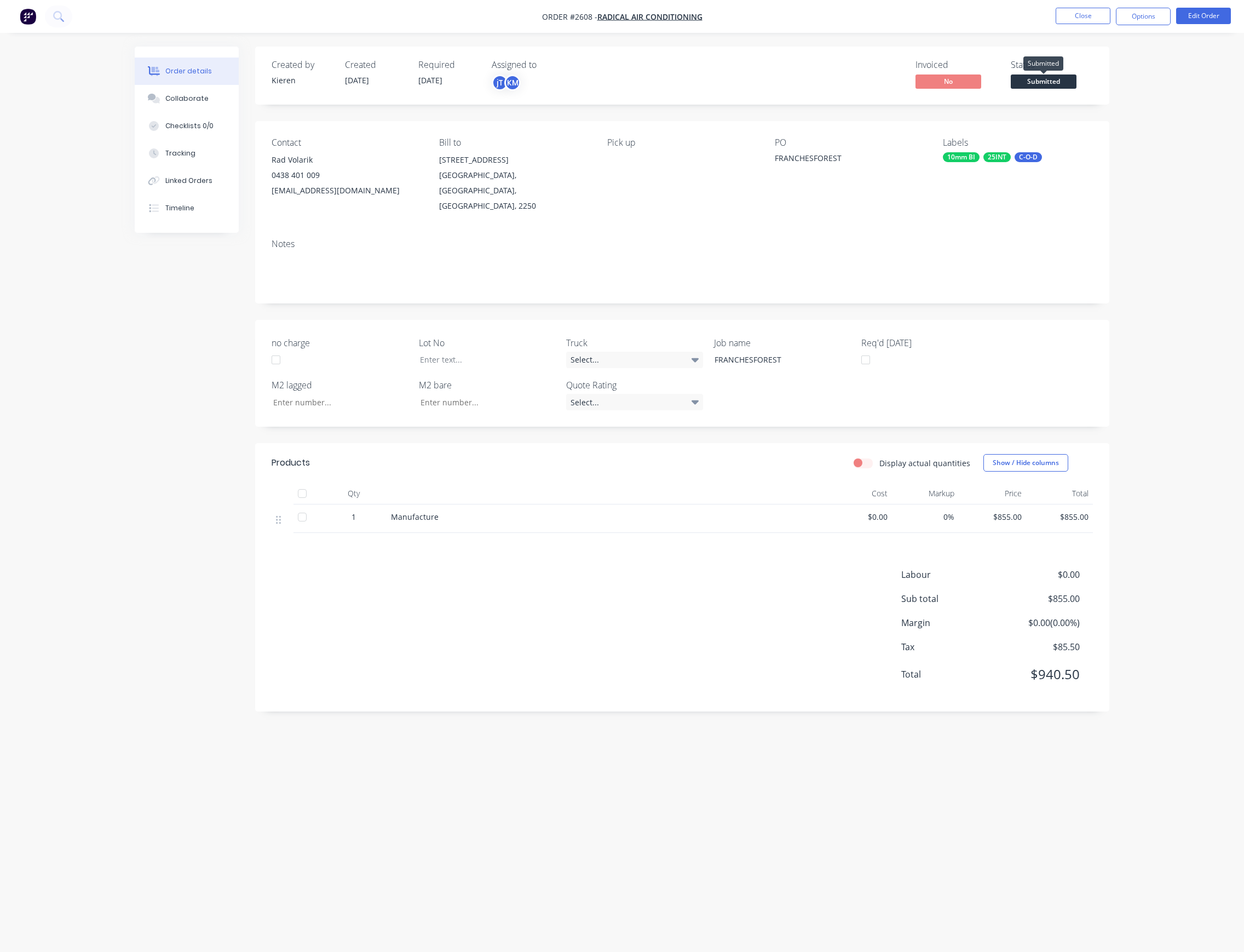
click at [1049, 84] on span "Submitted" at bounding box center [1044, 81] width 66 height 14
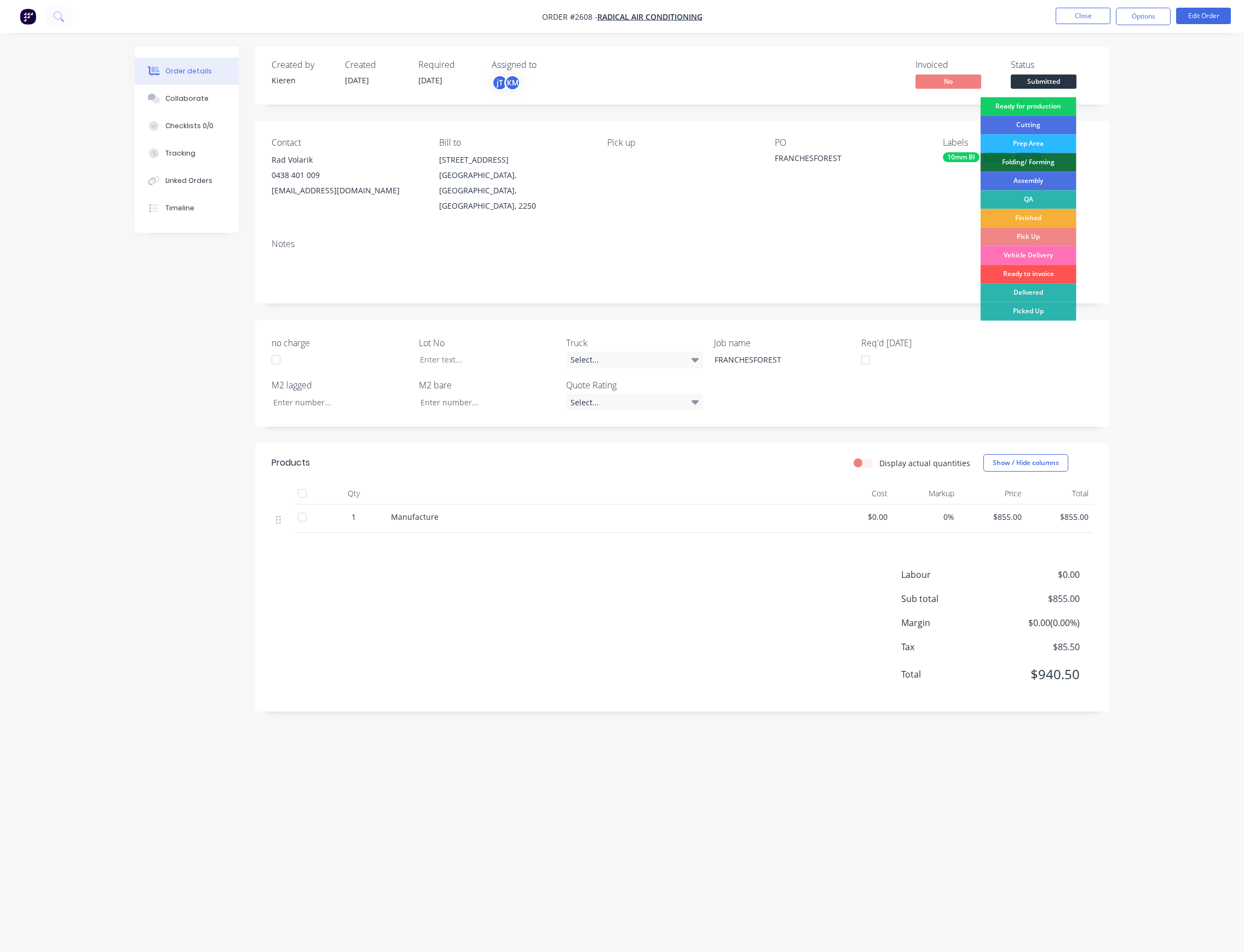
click at [1050, 106] on div "Ready for production" at bounding box center [1028, 106] width 96 height 19
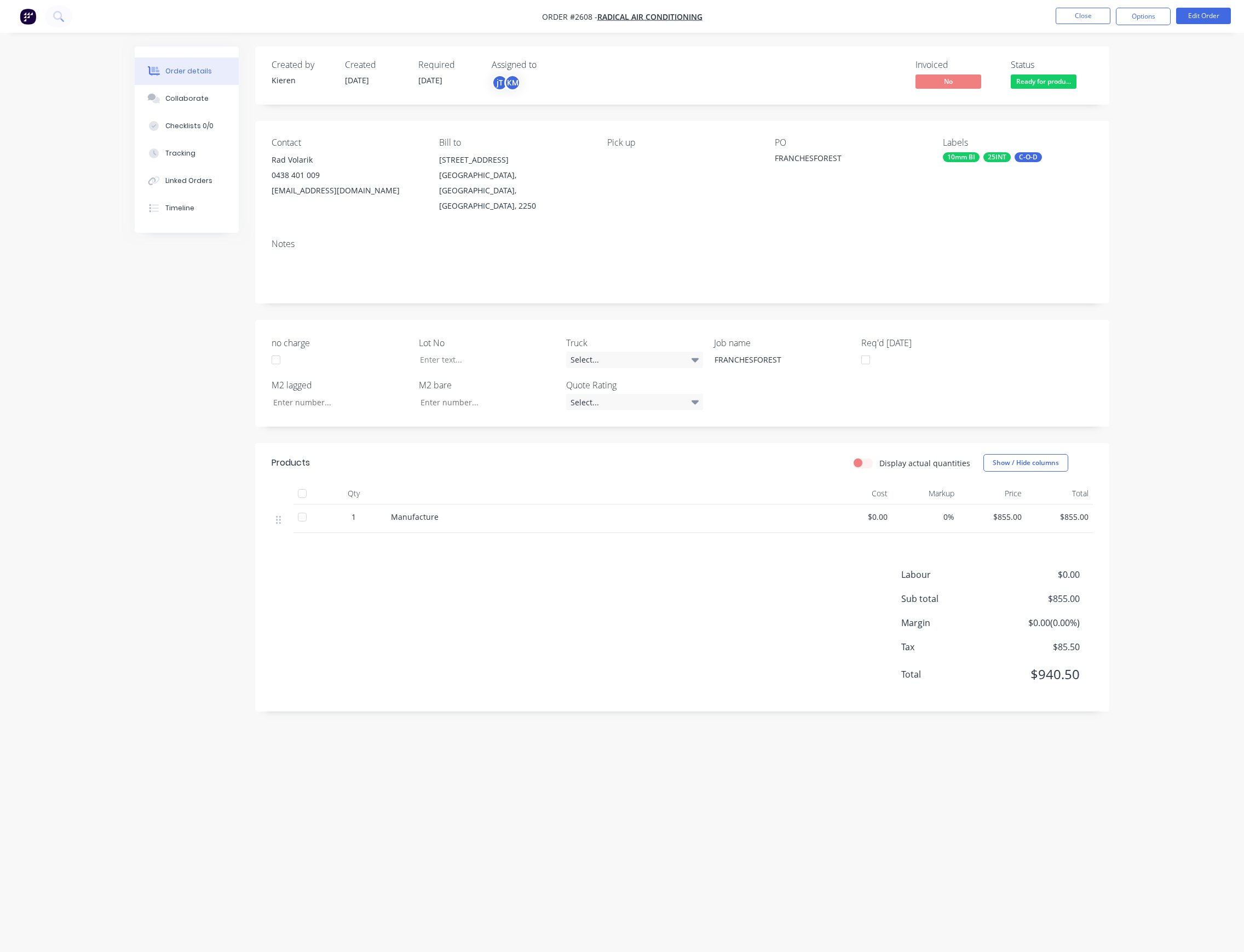
click at [1065, 71] on div "Ready for production" at bounding box center [1043, 64] width 72 height 21
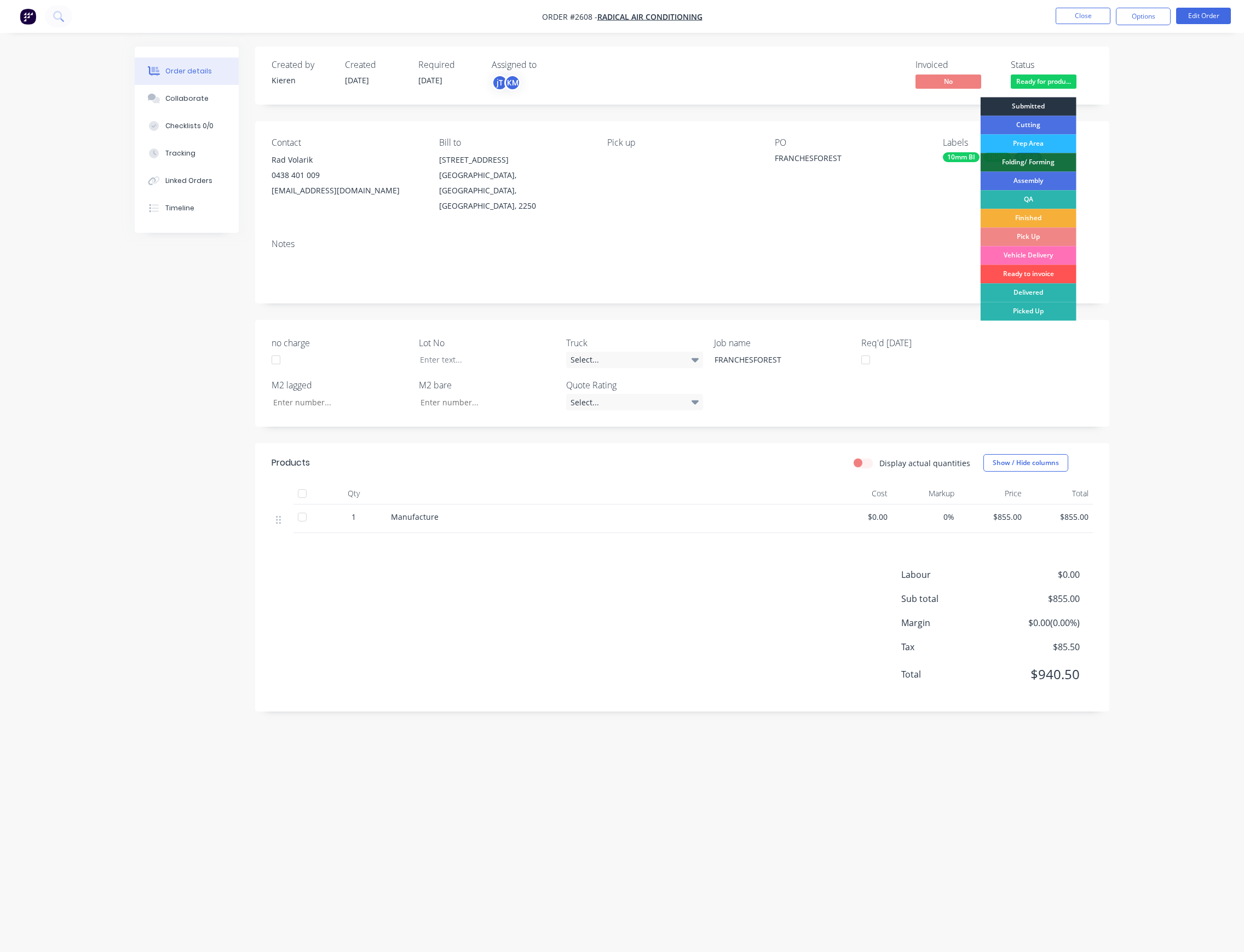
click at [1063, 109] on div "Submitted" at bounding box center [1028, 106] width 96 height 19
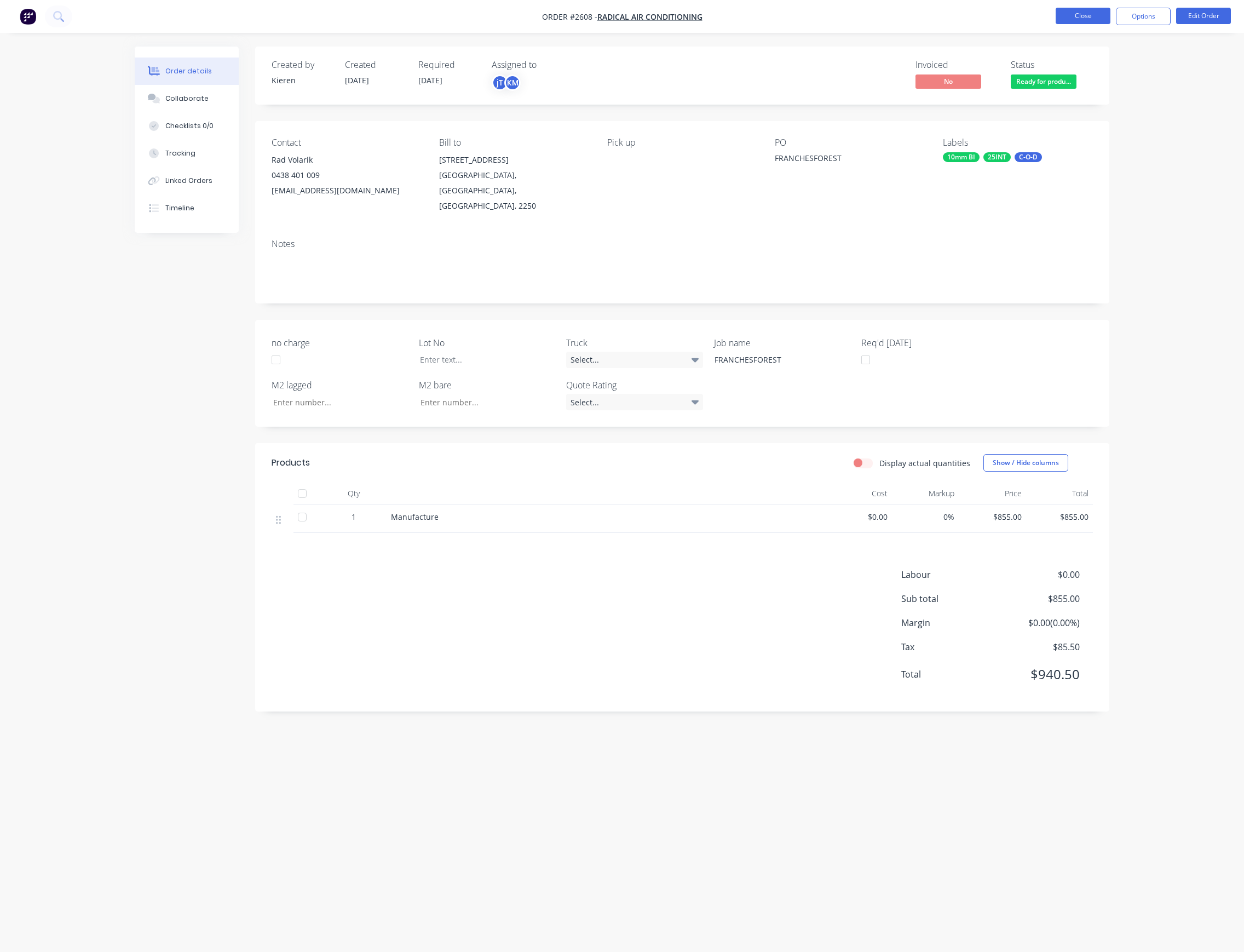
click at [1098, 20] on button "Close" at bounding box center [1083, 16] width 55 height 17
